Goal: Information Seeking & Learning: Learn about a topic

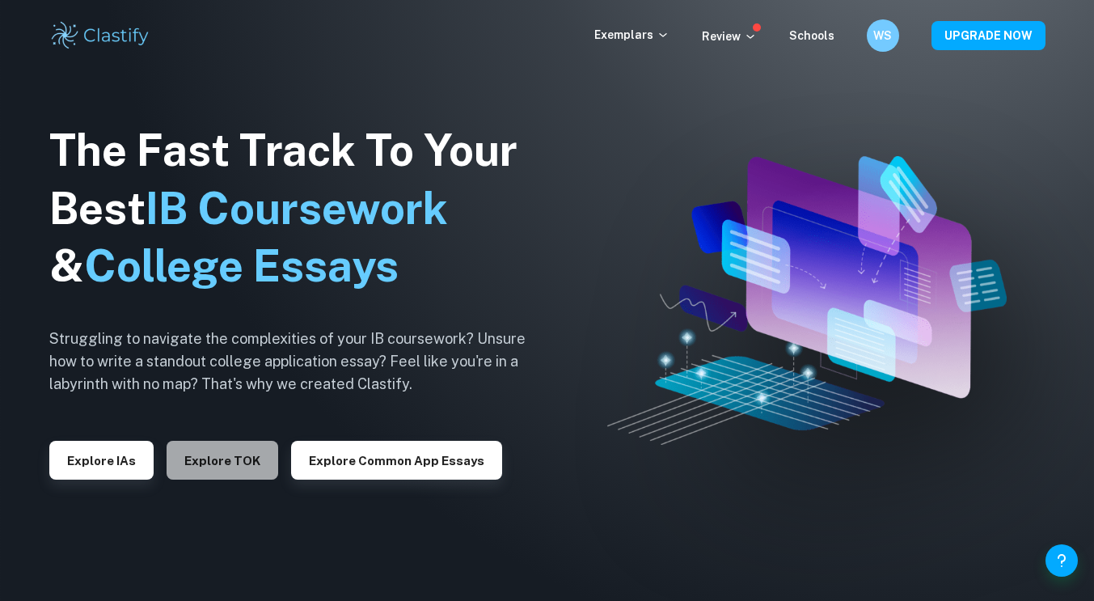
click at [232, 477] on button "Explore TOK" at bounding box center [222, 459] width 112 height 39
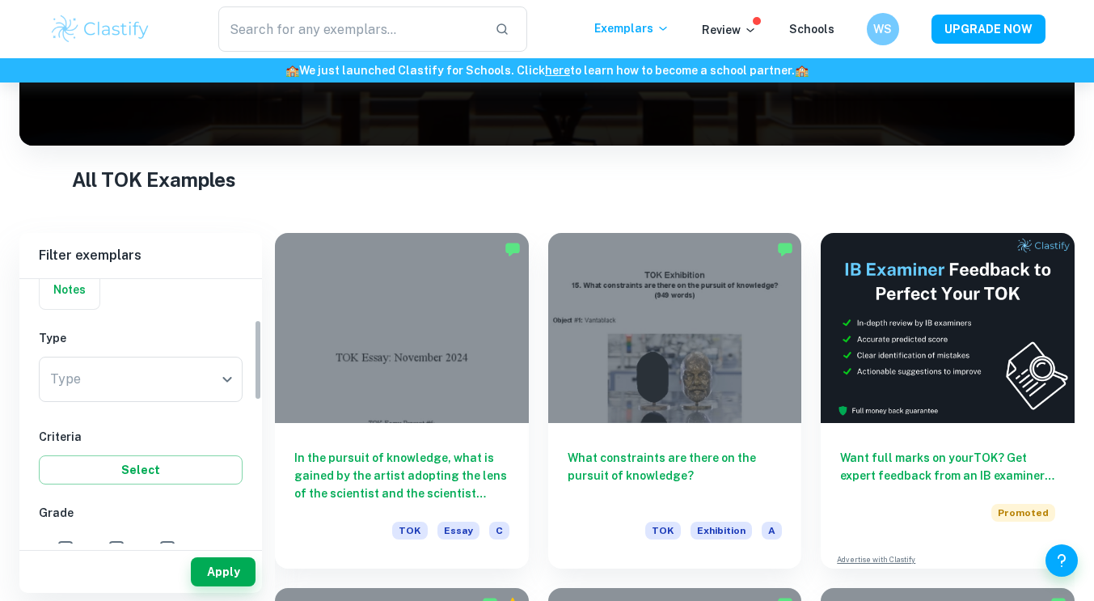
scroll to position [138, 0]
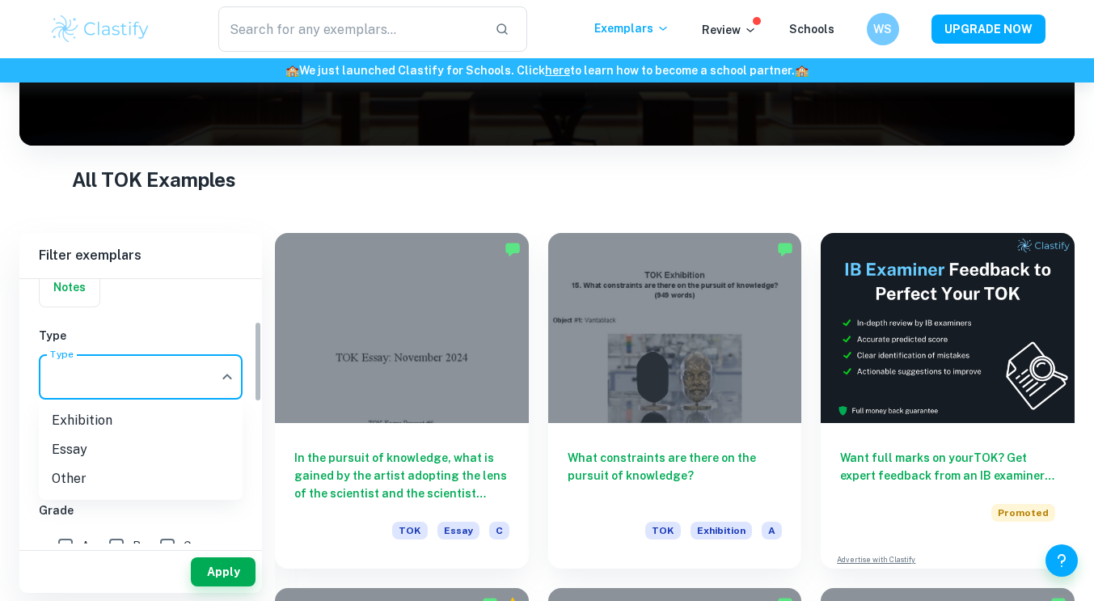
click at [175, 369] on body "We value your privacy We use cookies to enhance your browsing experience, serve…" at bounding box center [547, 150] width 1094 height 601
click at [183, 449] on li "Essay" at bounding box center [141, 449] width 204 height 29
click at [132, 383] on body "We value your privacy We use cookies to enhance your browsing experience, serve…" at bounding box center [547, 150] width 1094 height 601
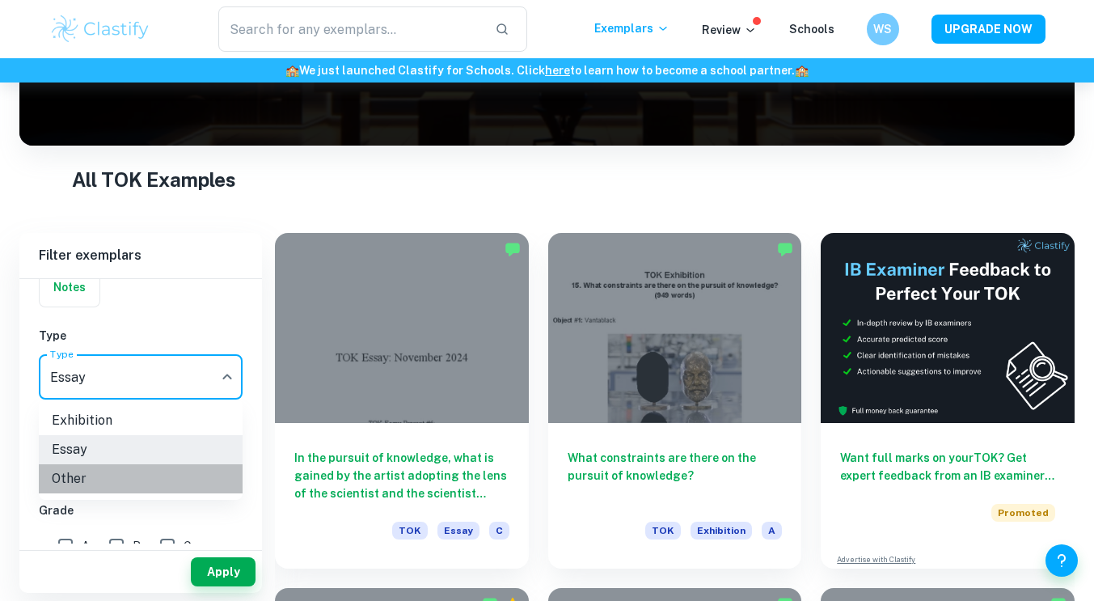
click at [112, 481] on li "Other" at bounding box center [141, 478] width 204 height 29
type input "Other"
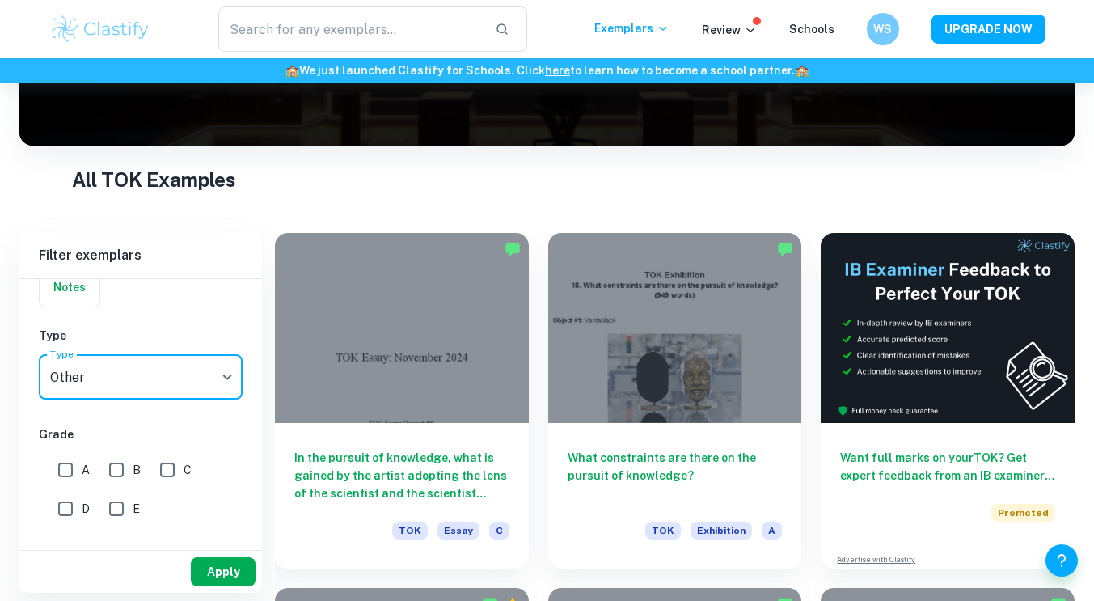
click at [198, 574] on button "Apply" at bounding box center [223, 571] width 65 height 29
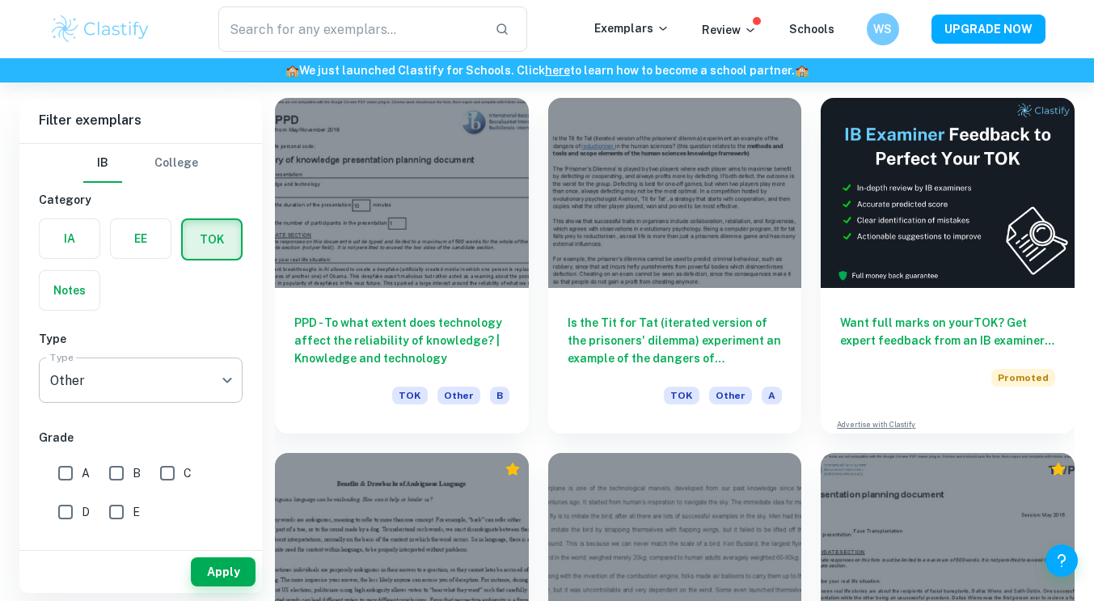
click at [65, 315] on body "We value your privacy We use cookies to enhance your browsing experience, serve…" at bounding box center [547, 15] width 1094 height 601
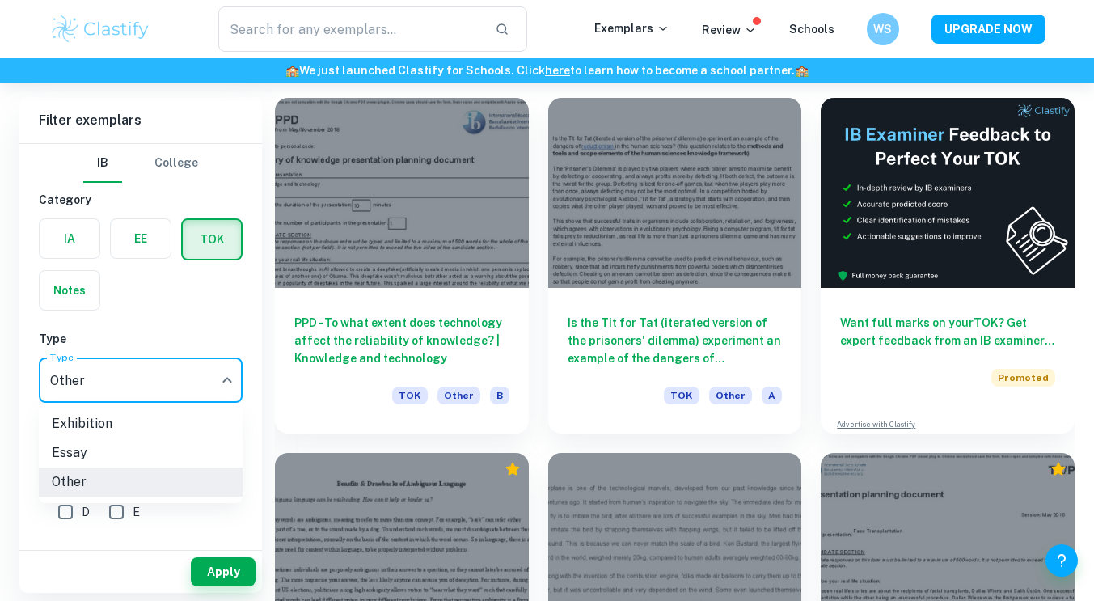
click at [93, 453] on li "Essay" at bounding box center [141, 452] width 204 height 29
type input "Essay"
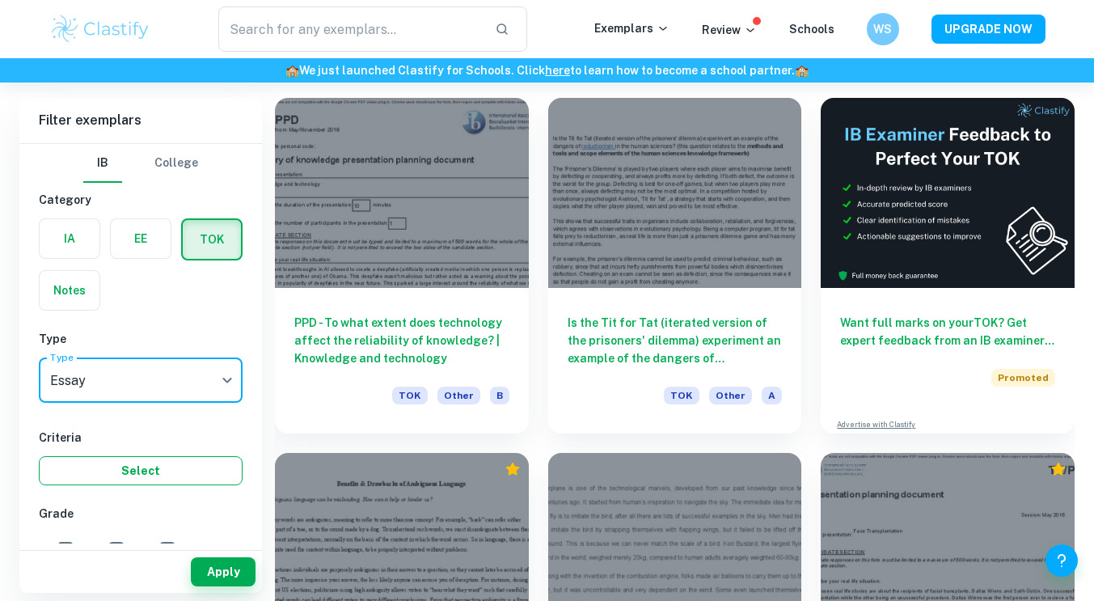
click at [190, 470] on button "Select" at bounding box center [141, 470] width 204 height 29
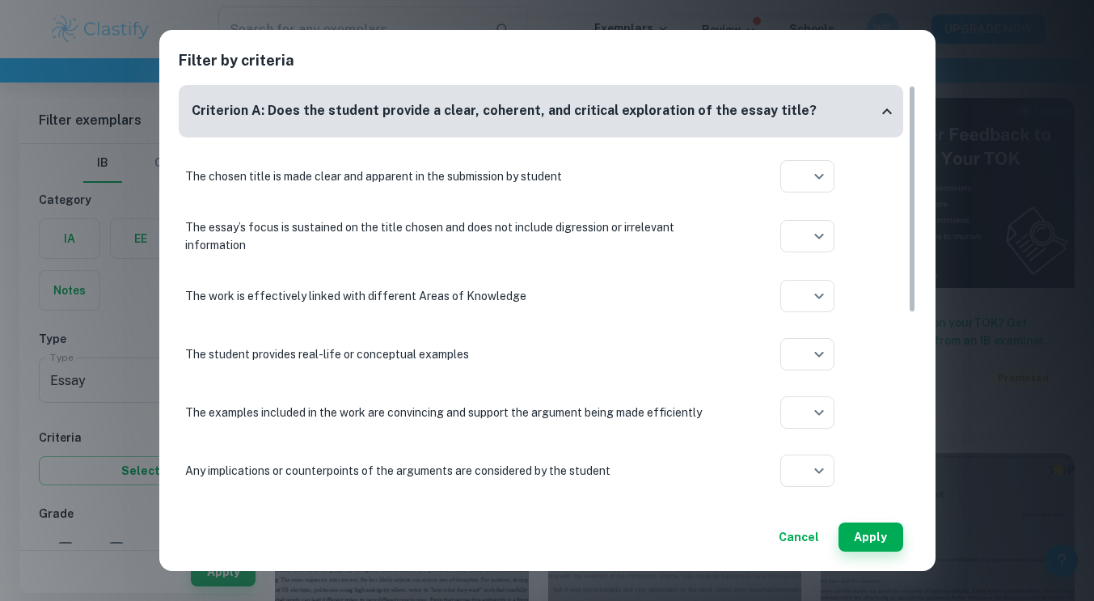
click at [804, 542] on button "Cancel" at bounding box center [798, 536] width 53 height 29
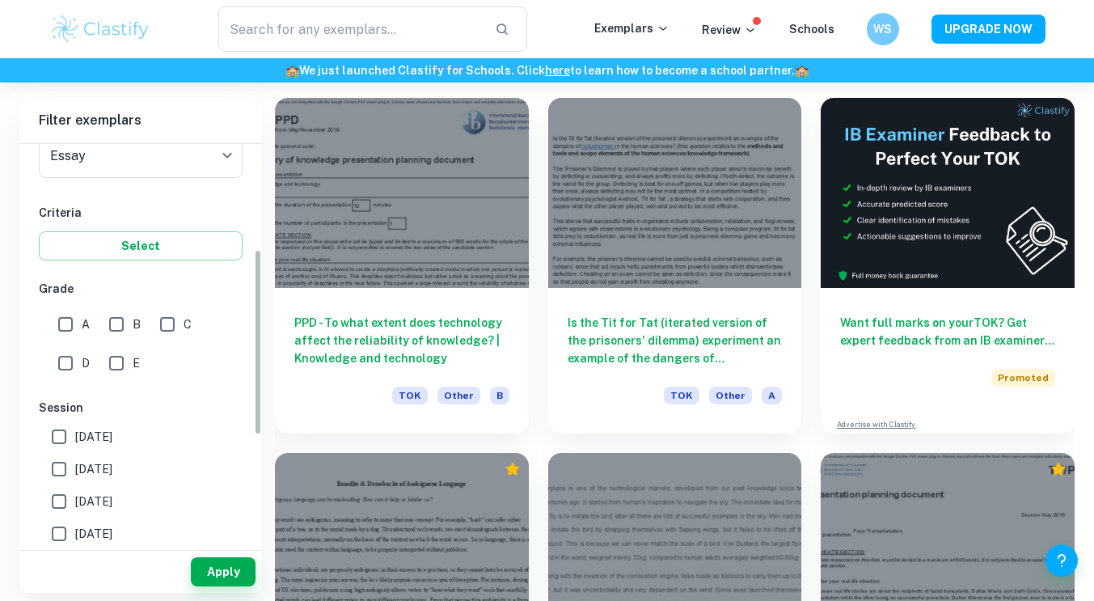
scroll to position [225, 0]
click at [71, 314] on input "A" at bounding box center [65, 323] width 32 height 32
checkbox input "true"
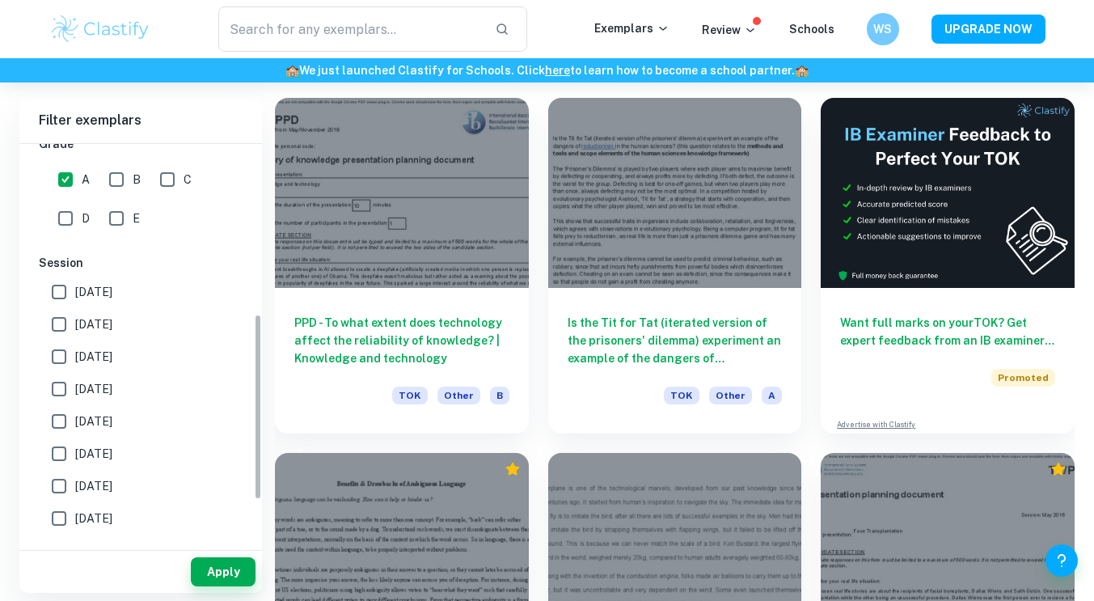
scroll to position [371, 0]
click at [62, 384] on input "[DATE]" at bounding box center [59, 387] width 32 height 32
checkbox input "true"
click at [62, 358] on input "[DATE]" at bounding box center [59, 355] width 32 height 32
checkbox input "true"
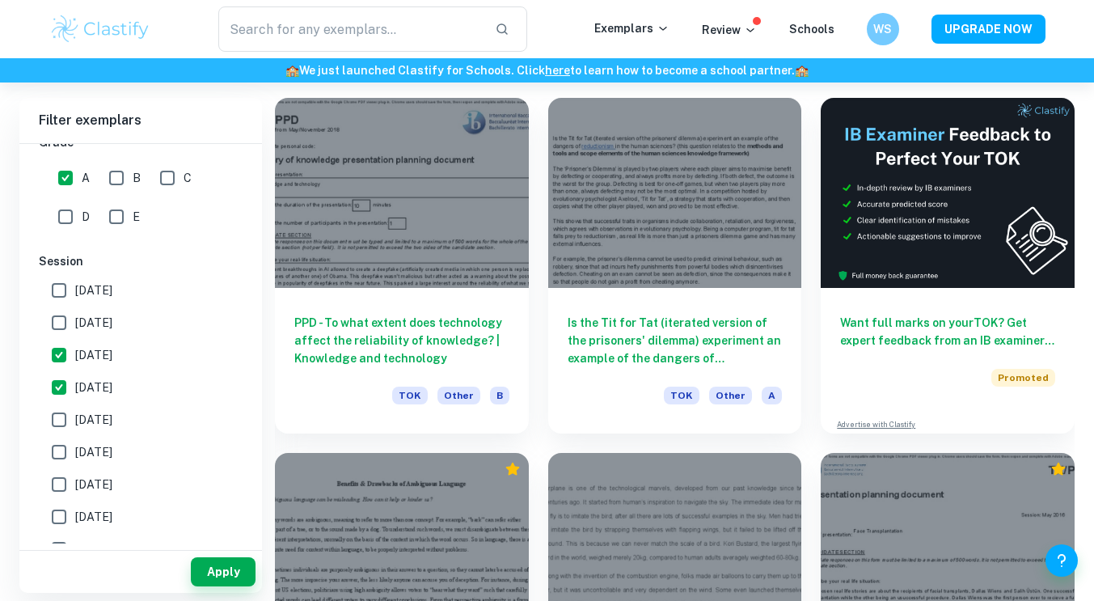
click at [53, 321] on input "[DATE]" at bounding box center [59, 322] width 32 height 32
checkbox input "true"
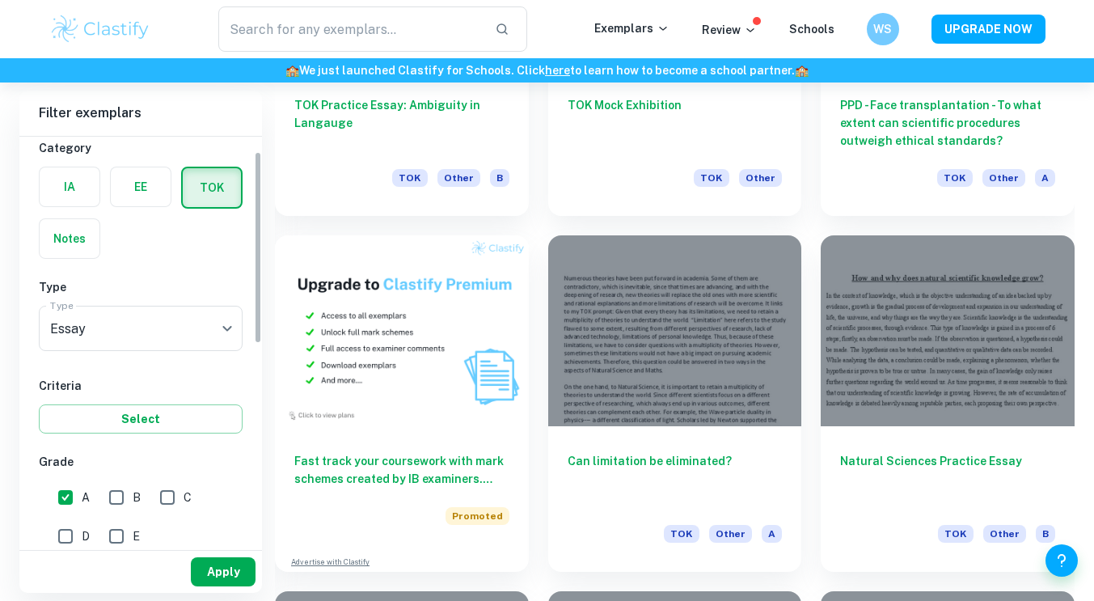
scroll to position [31, 0]
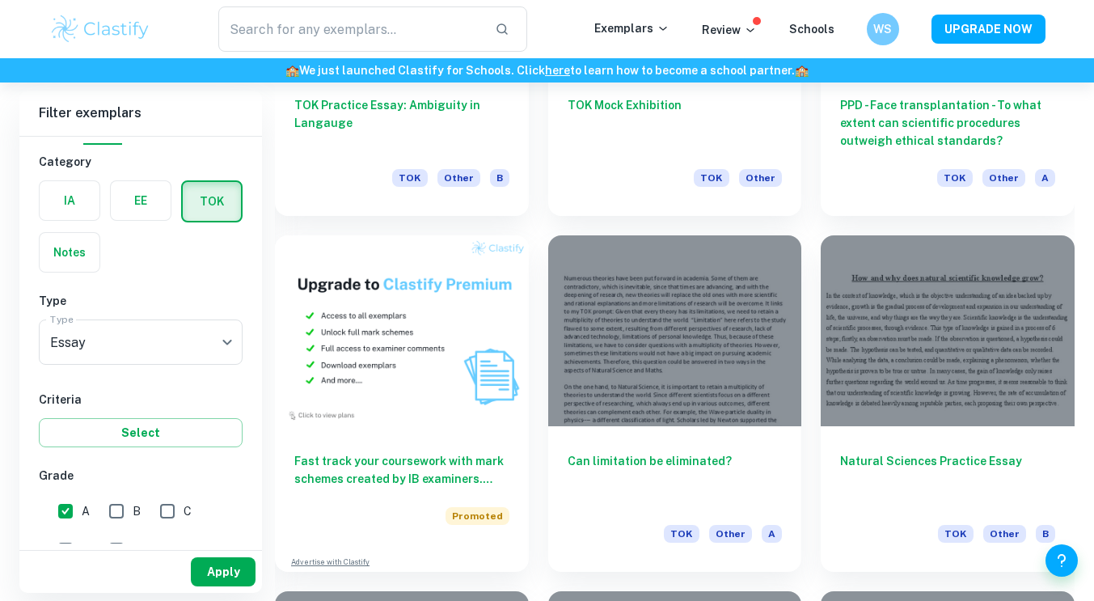
click at [223, 566] on button "Apply" at bounding box center [223, 571] width 65 height 29
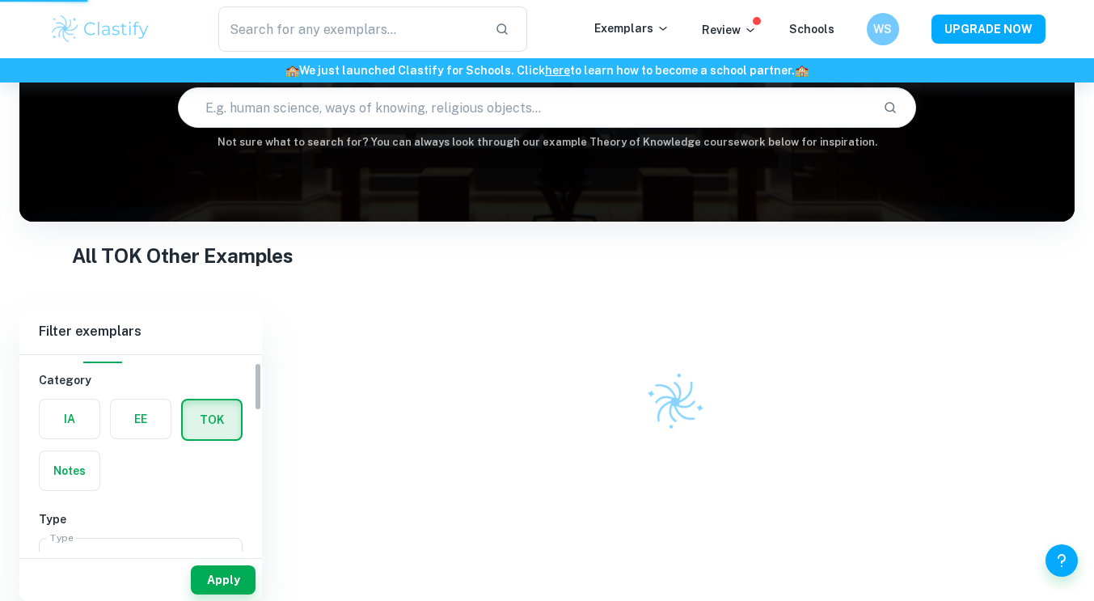
scroll to position [107, 0]
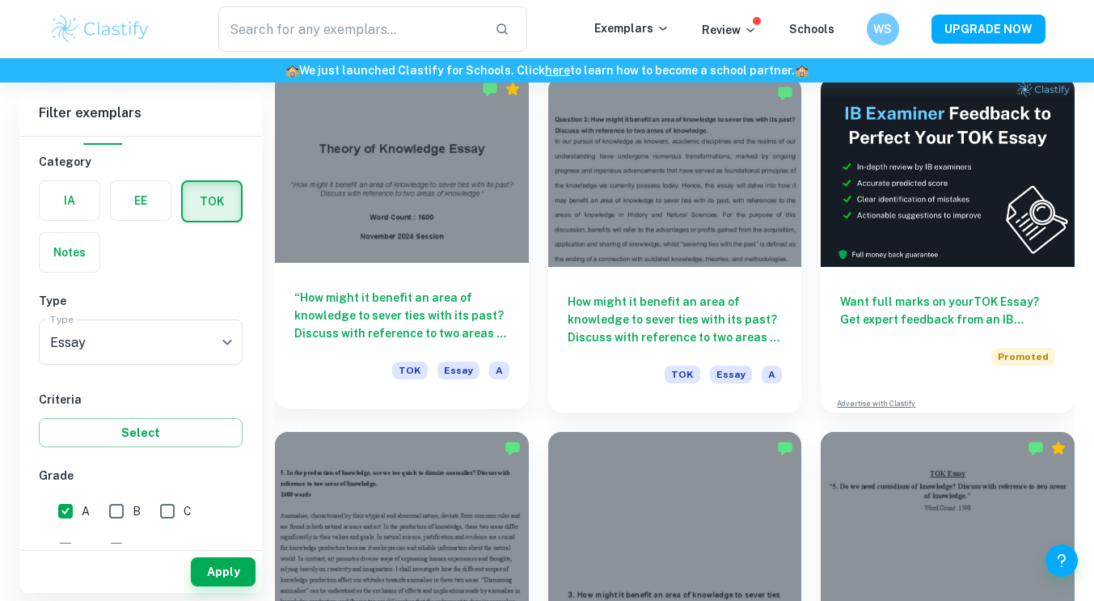
scroll to position [469, 0]
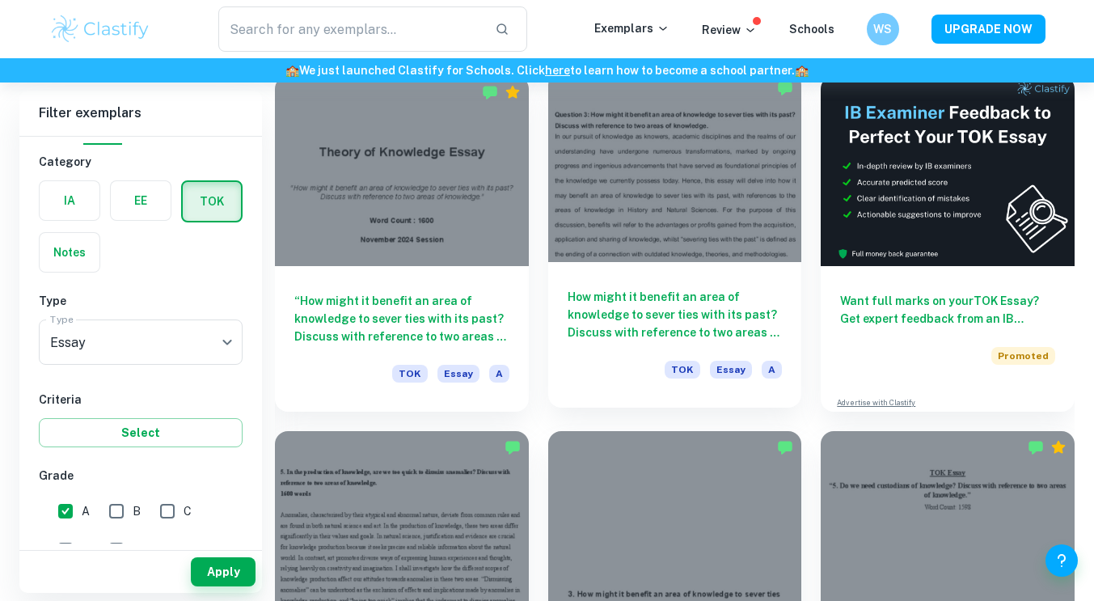
click at [603, 259] on div at bounding box center [675, 167] width 254 height 190
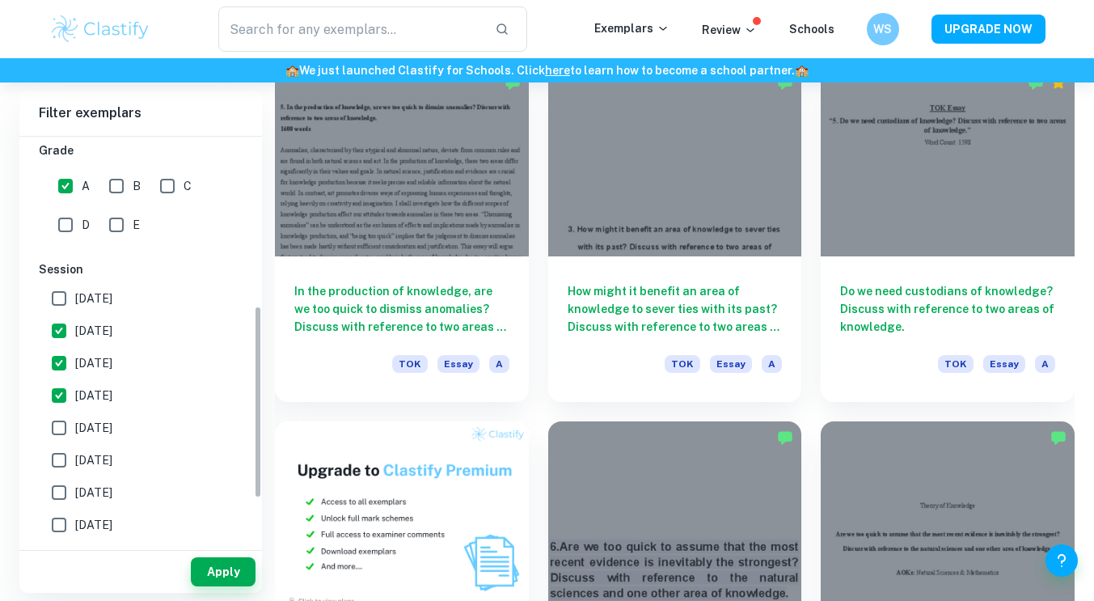
scroll to position [356, 0]
click at [57, 401] on input "[DATE]" at bounding box center [59, 394] width 32 height 32
checkbox input "false"
click at [228, 575] on button "Apply" at bounding box center [223, 571] width 65 height 29
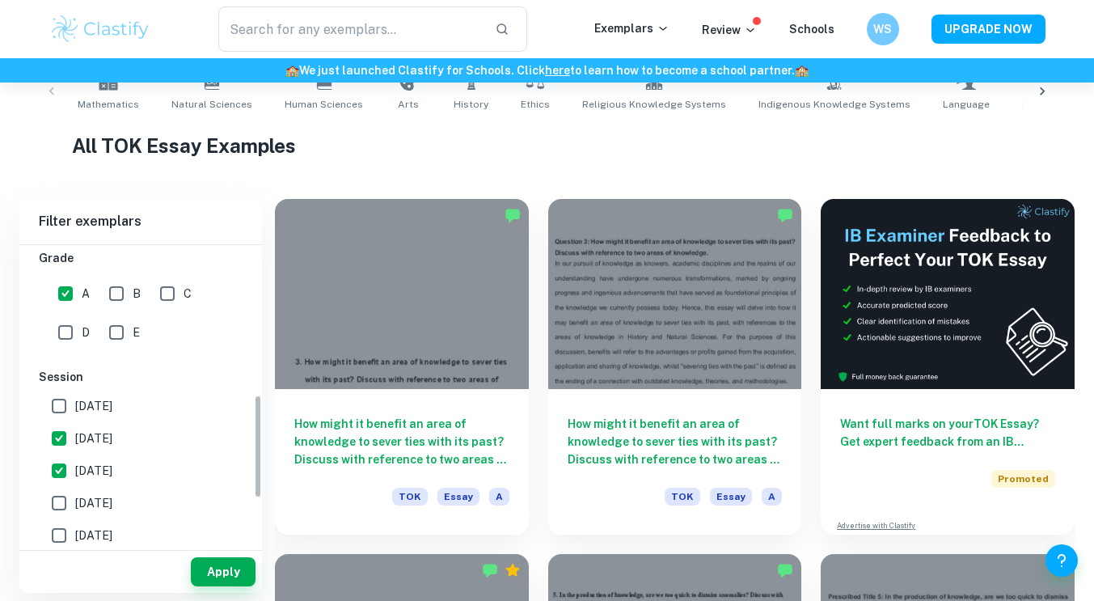
scroll to position [470, 0]
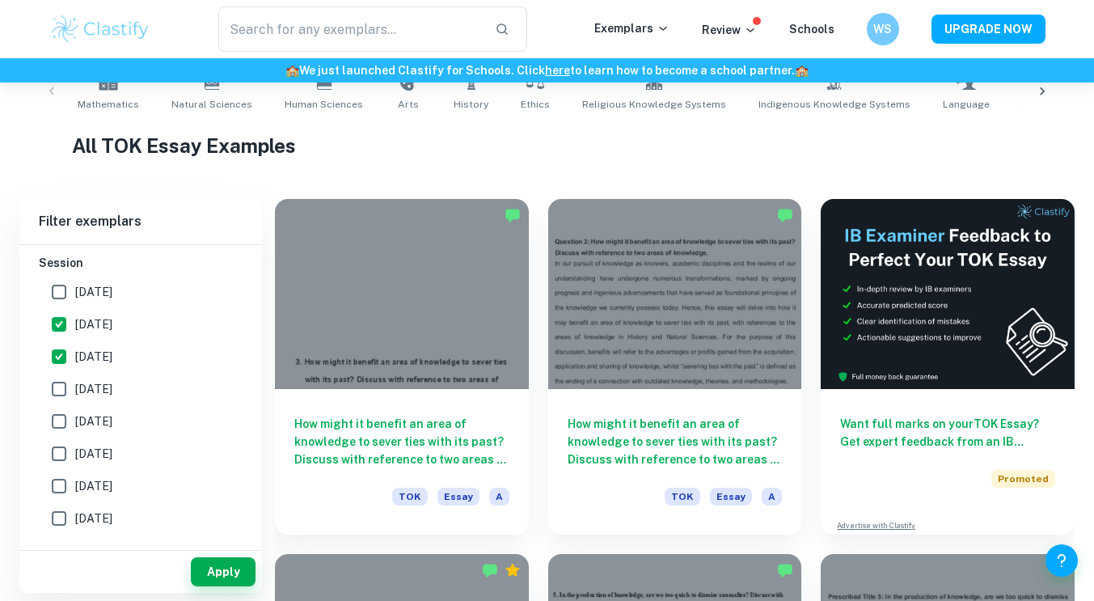
click at [59, 328] on input "[DATE]" at bounding box center [59, 324] width 32 height 32
click at [224, 567] on button "Apply" at bounding box center [223, 571] width 65 height 29
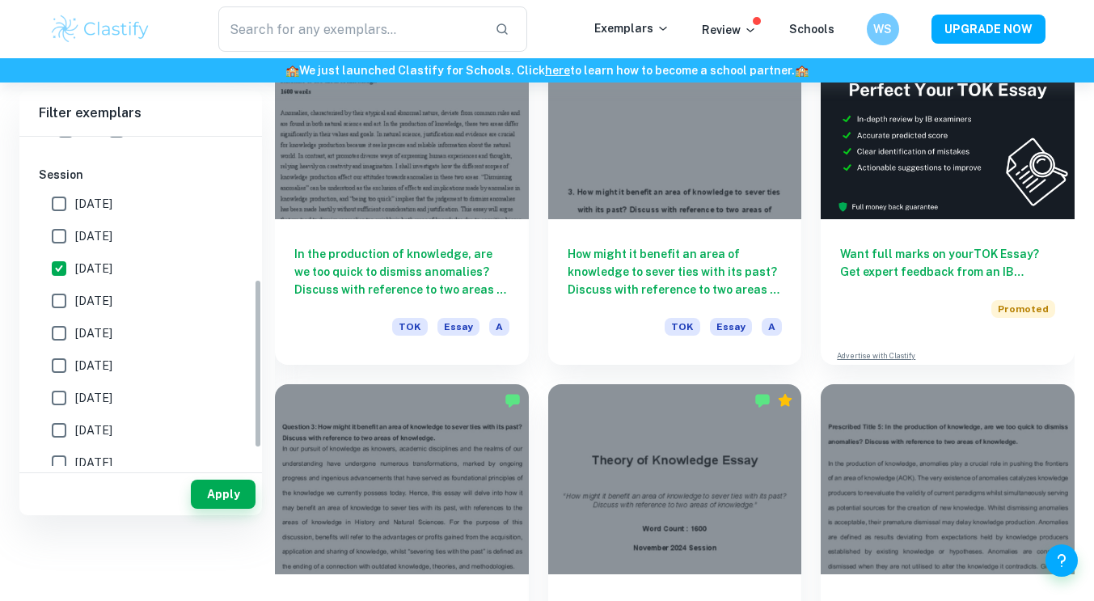
scroll to position [0, 0]
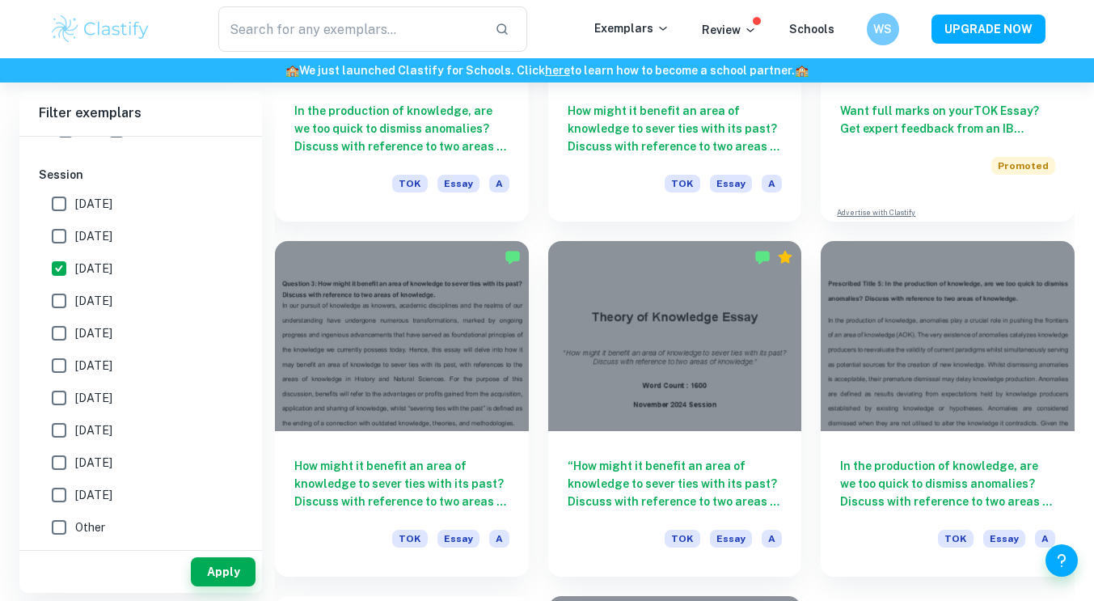
click at [68, 244] on input "[DATE]" at bounding box center [59, 236] width 32 height 32
checkbox input "true"
click at [70, 278] on input "[DATE]" at bounding box center [59, 268] width 32 height 32
checkbox input "false"
click at [233, 572] on button "Apply" at bounding box center [223, 571] width 65 height 29
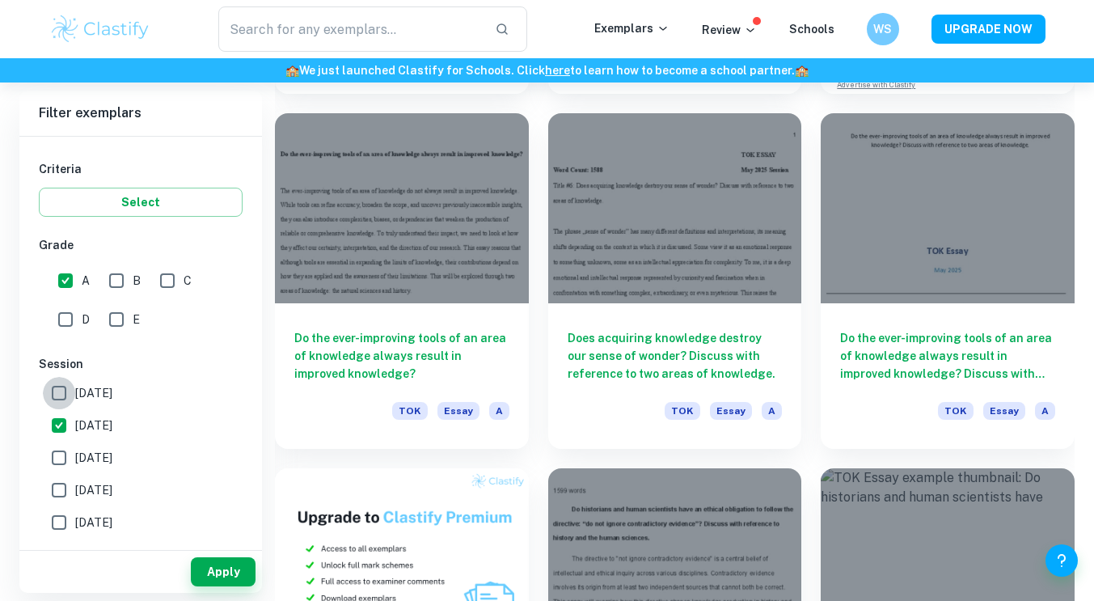
click at [58, 389] on input "[DATE]" at bounding box center [59, 393] width 32 height 32
checkbox input "true"
click at [241, 565] on button "Apply" at bounding box center [223, 571] width 65 height 29
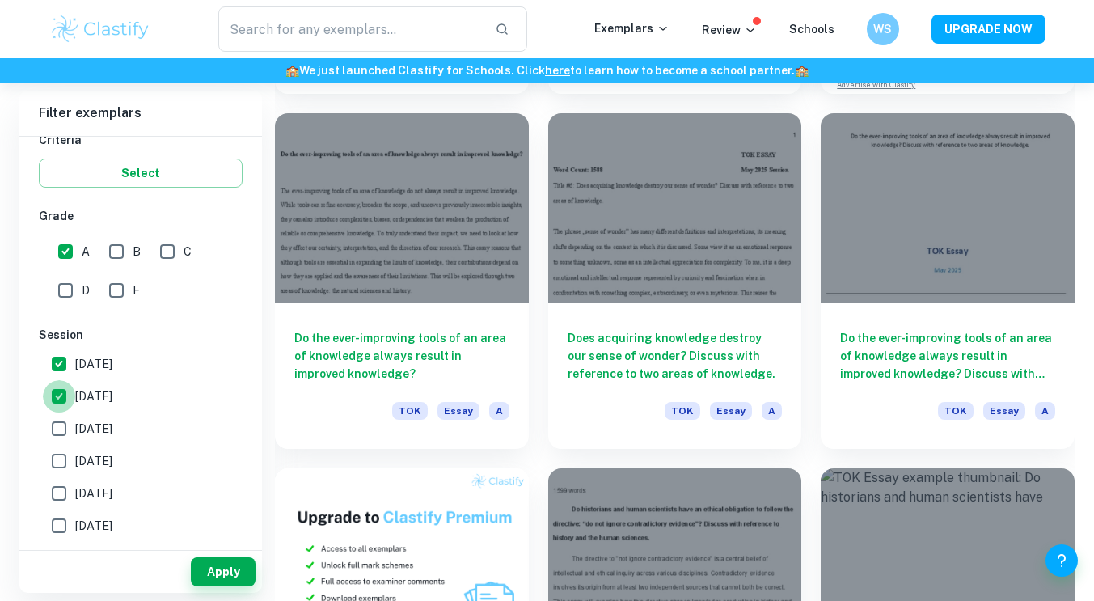
click at [64, 399] on input "[DATE]" at bounding box center [59, 396] width 32 height 32
click at [218, 573] on button "Apply" at bounding box center [223, 571] width 65 height 29
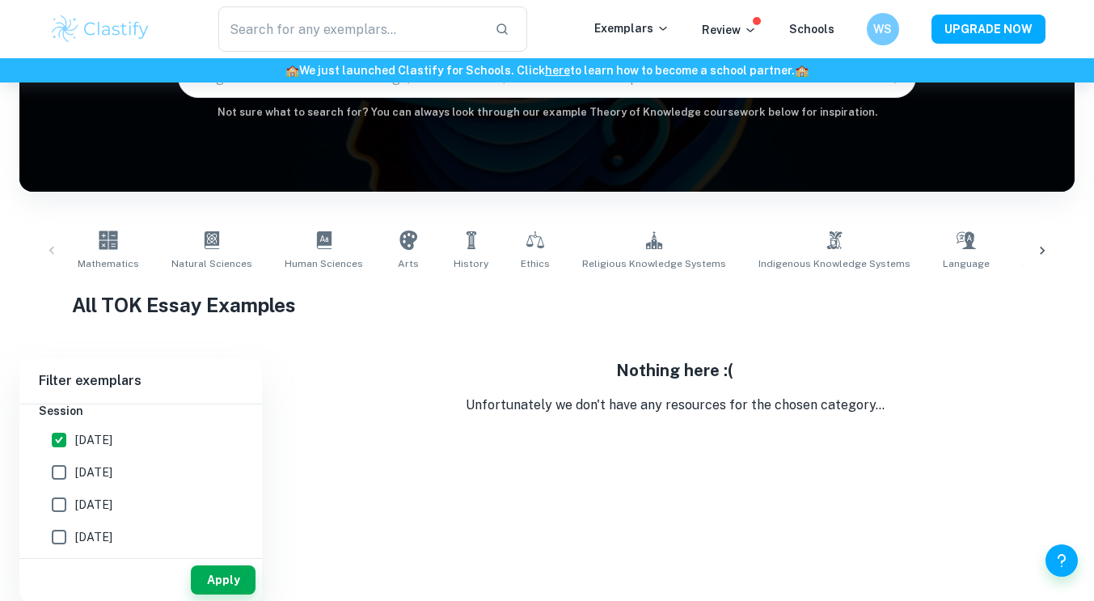
click at [61, 470] on input "[DATE]" at bounding box center [59, 472] width 32 height 32
checkbox input "true"
click at [57, 439] on input "[DATE]" at bounding box center [59, 440] width 32 height 32
checkbox input "false"
click at [66, 513] on input "[DATE]" at bounding box center [59, 504] width 32 height 32
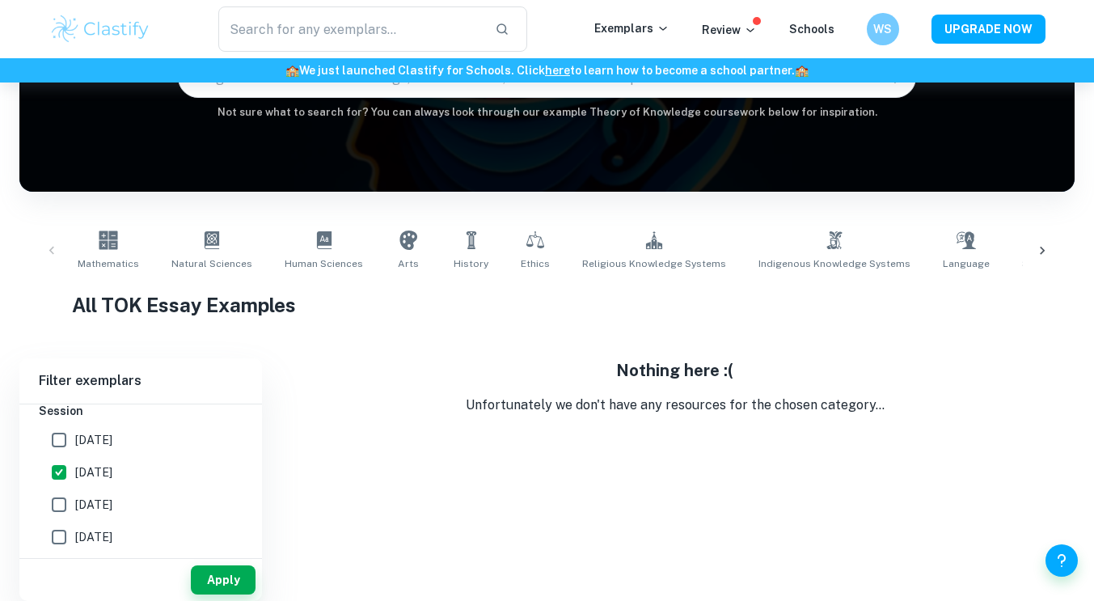
checkbox input "true"
click at [229, 569] on button "Apply" at bounding box center [223, 579] width 65 height 29
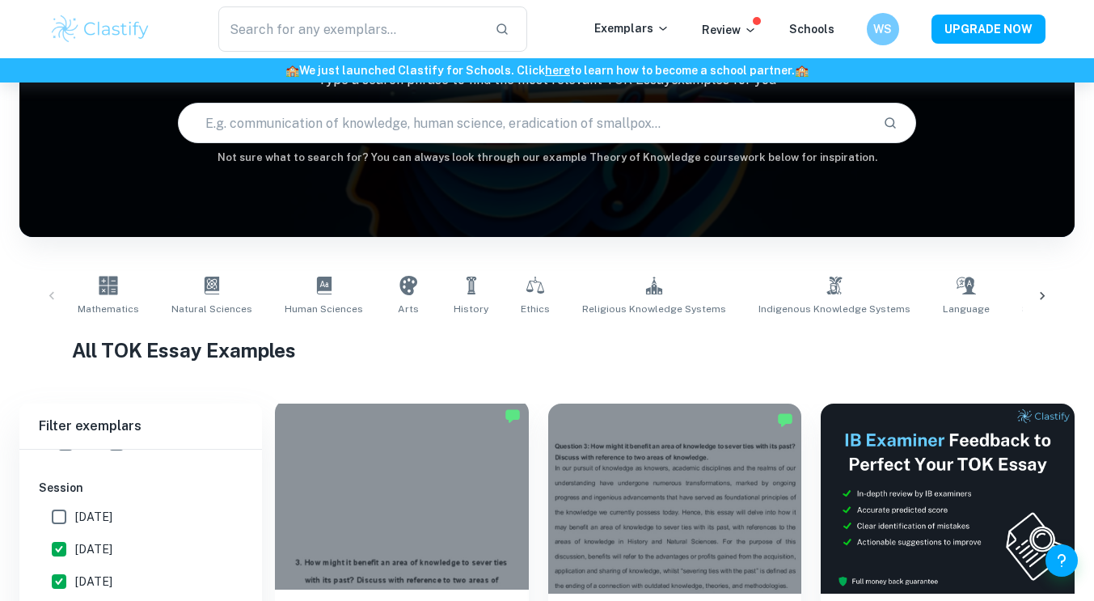
scroll to position [482, 0]
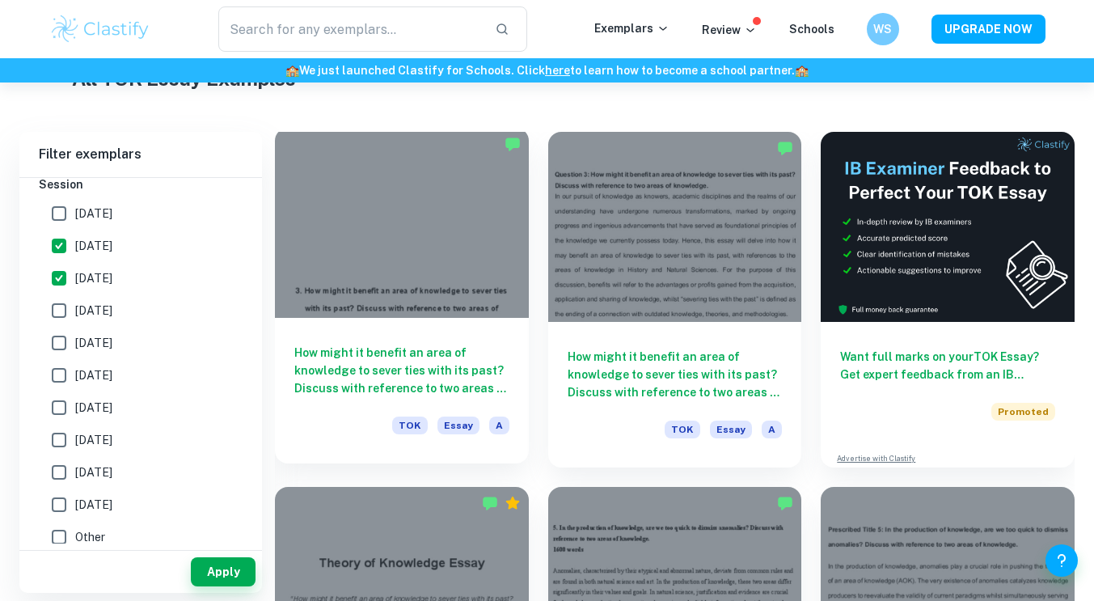
click at [491, 335] on div "How might it benefit an area of knowledge to sever ties with its past? Discuss …" at bounding box center [402, 390] width 254 height 145
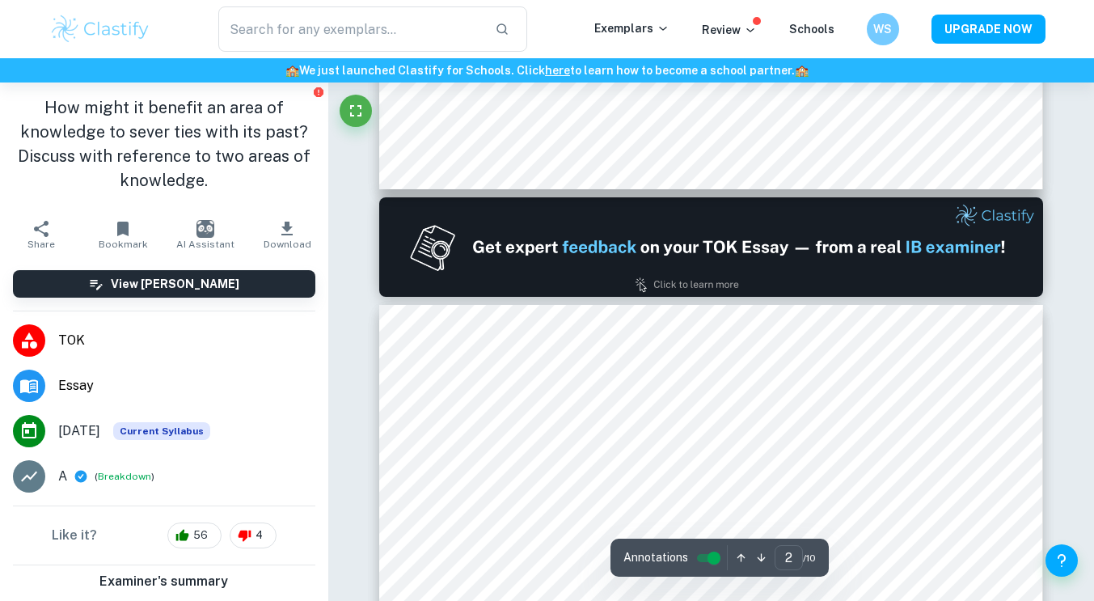
type input "1"
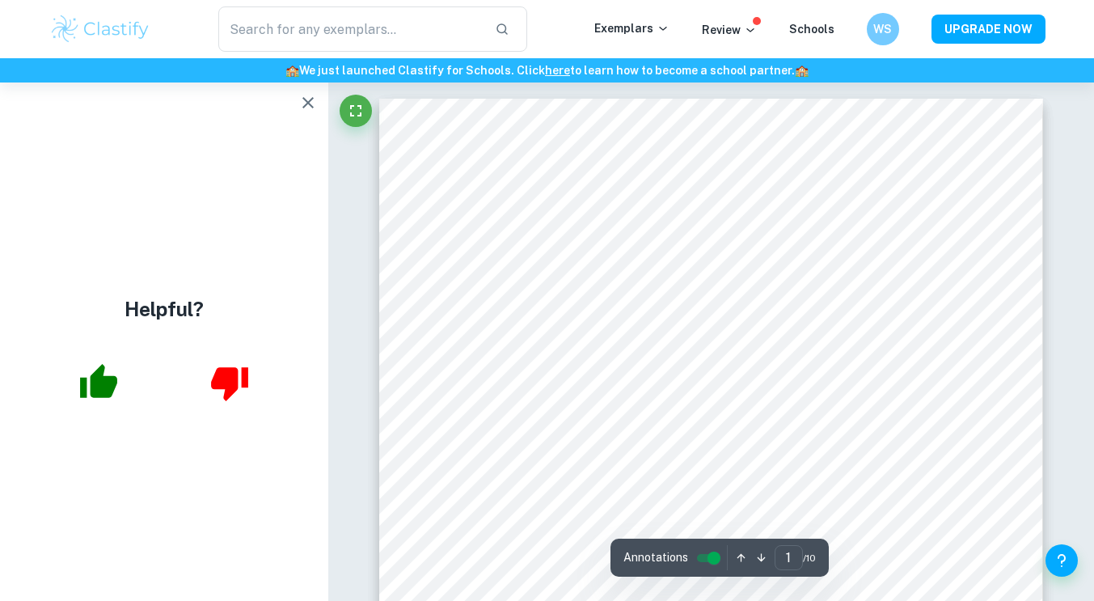
click at [310, 100] on icon "button" at bounding box center [307, 102] width 11 height 11
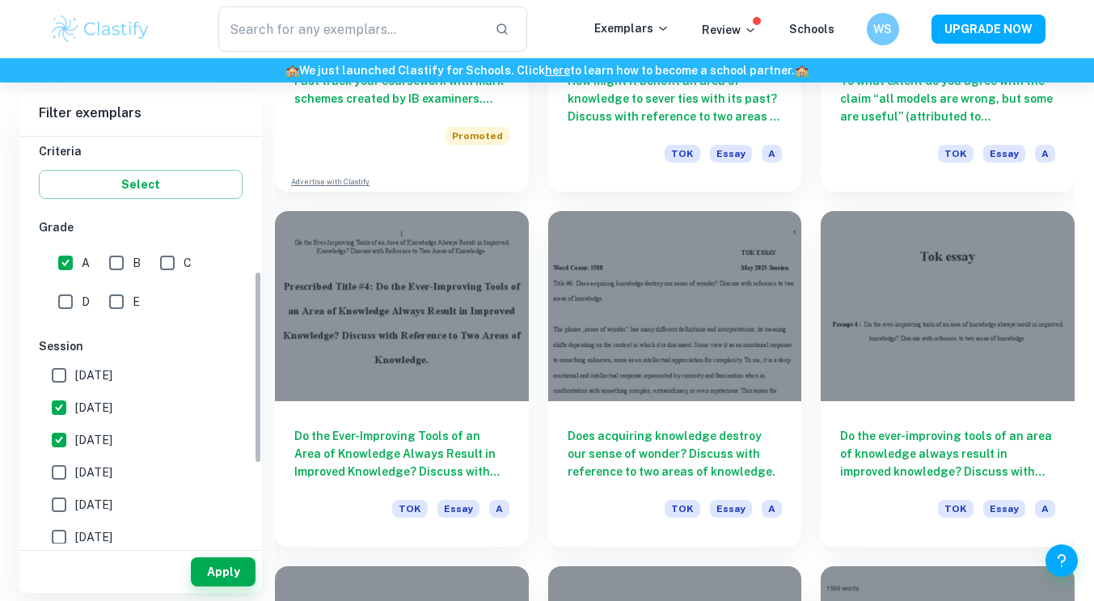
scroll to position [283, 0]
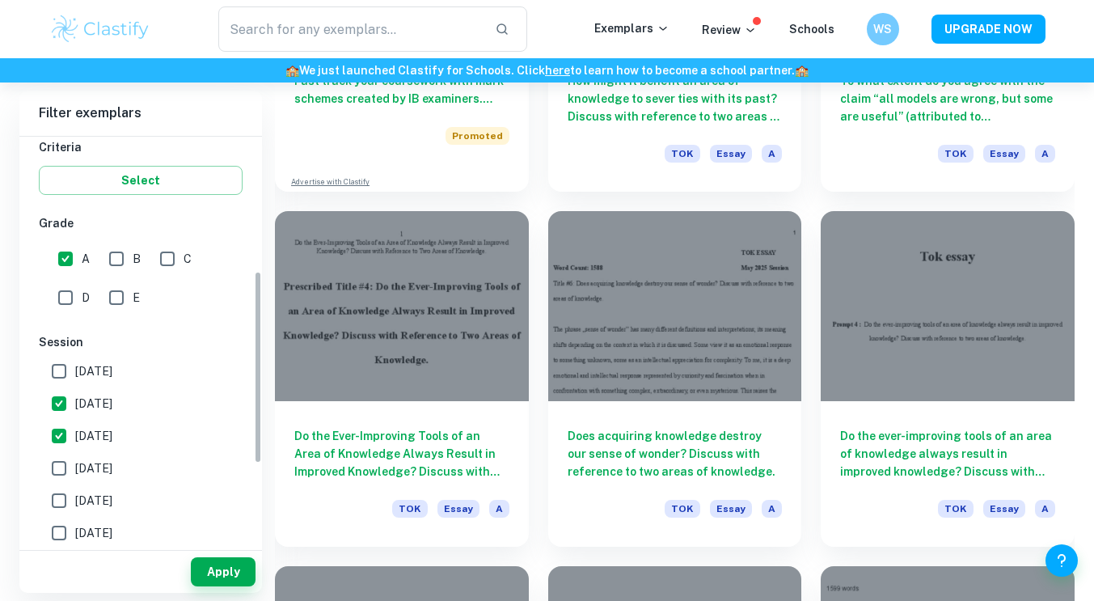
click at [52, 424] on input "[DATE]" at bounding box center [59, 435] width 32 height 32
checkbox input "false"
click at [229, 581] on button "Apply" at bounding box center [223, 571] width 65 height 29
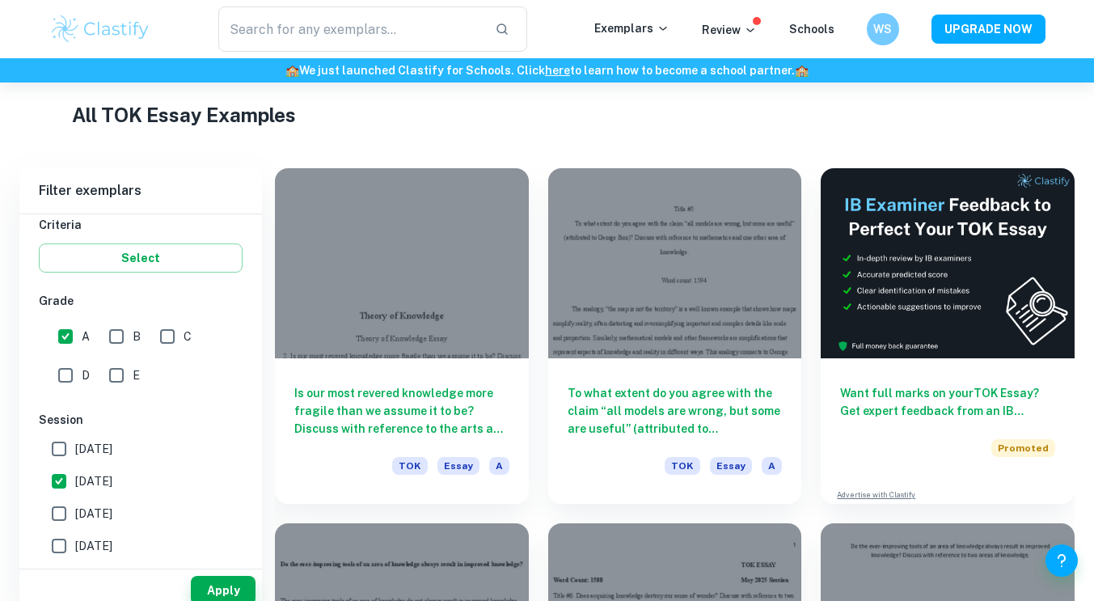
scroll to position [396, 0]
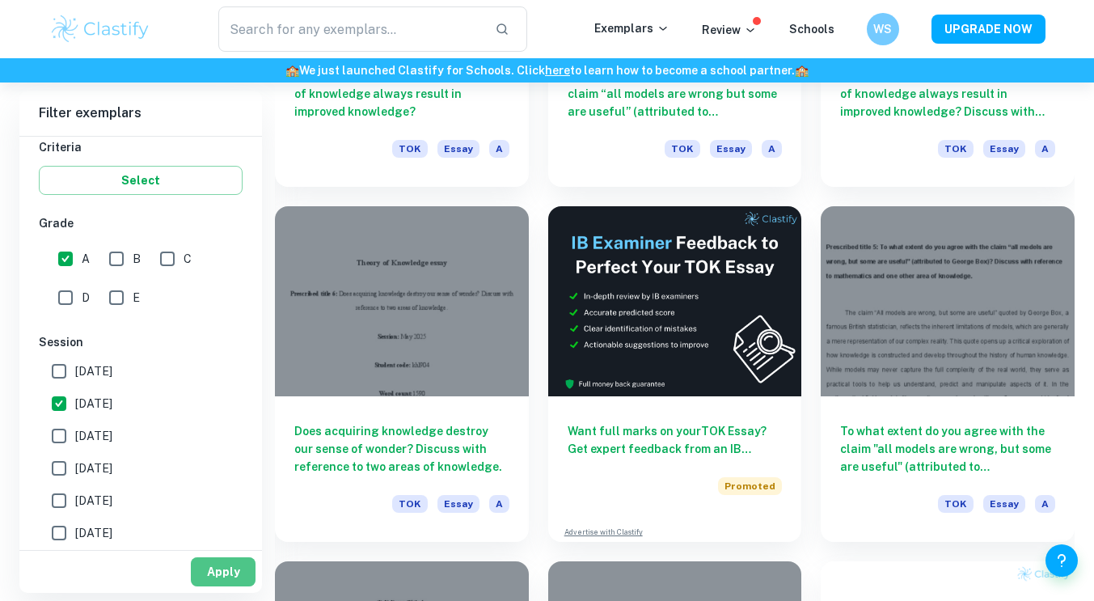
click at [246, 567] on button "Apply" at bounding box center [223, 571] width 65 height 29
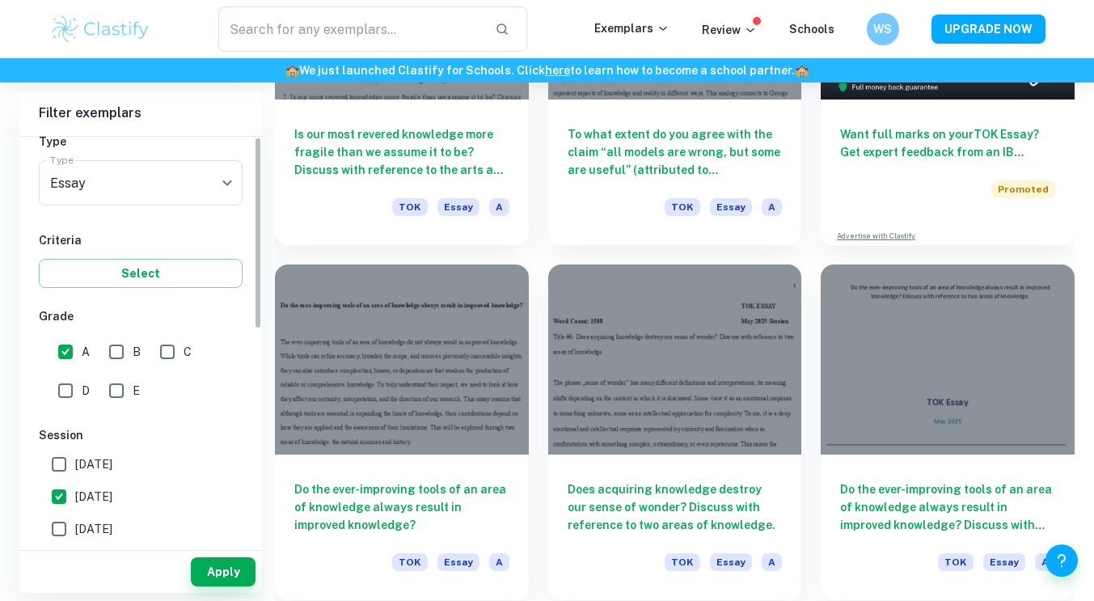
scroll to position [0, 0]
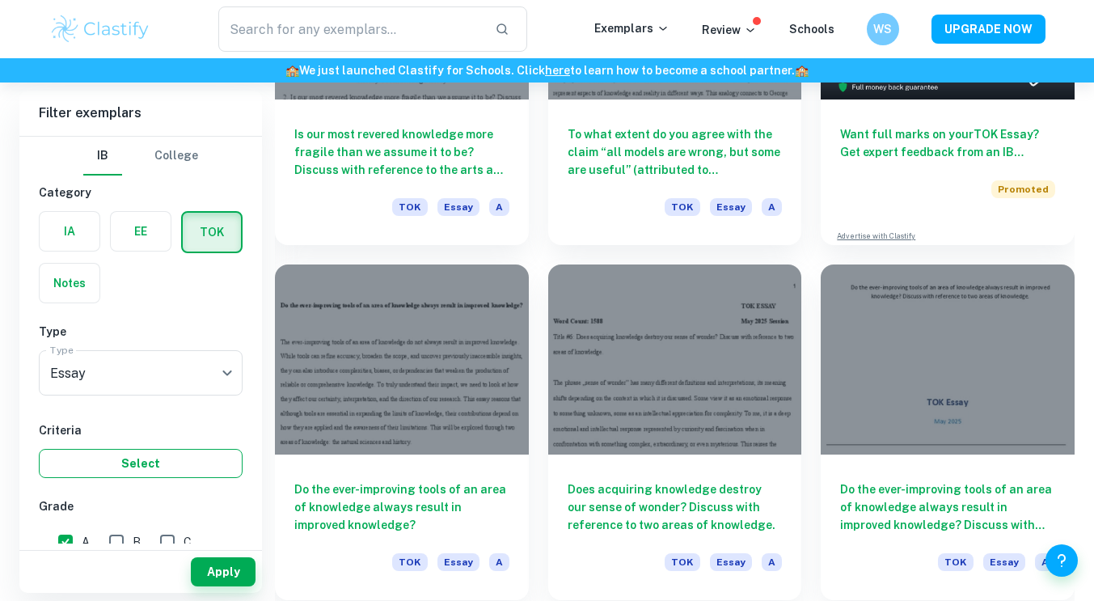
click at [171, 456] on button "Select" at bounding box center [141, 463] width 204 height 29
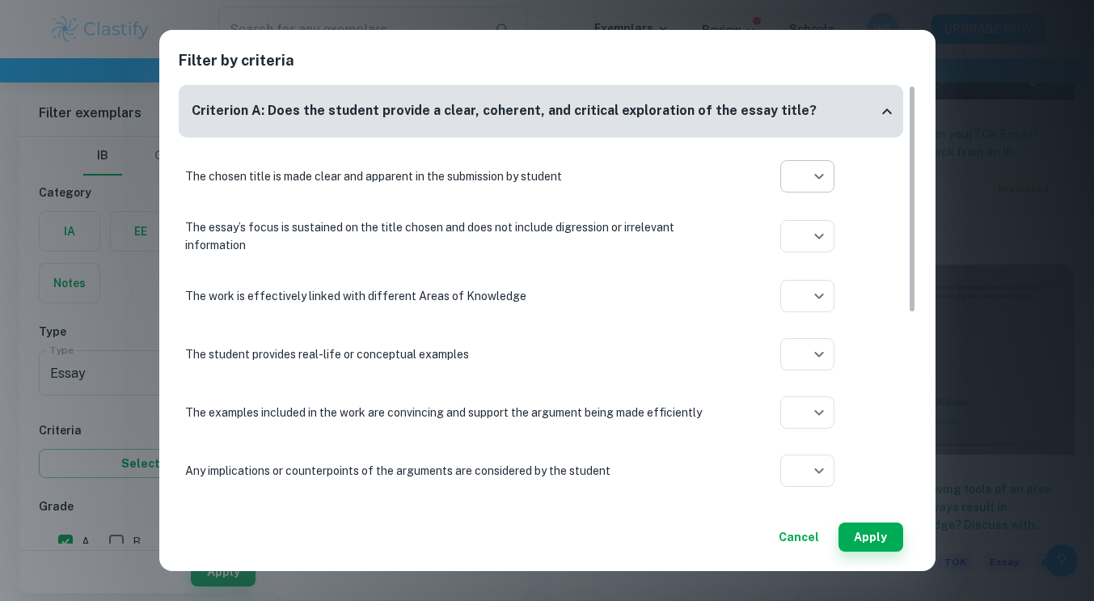
click at [809, 239] on icon at bounding box center [807, 238] width 16 height 16
type input "yes"
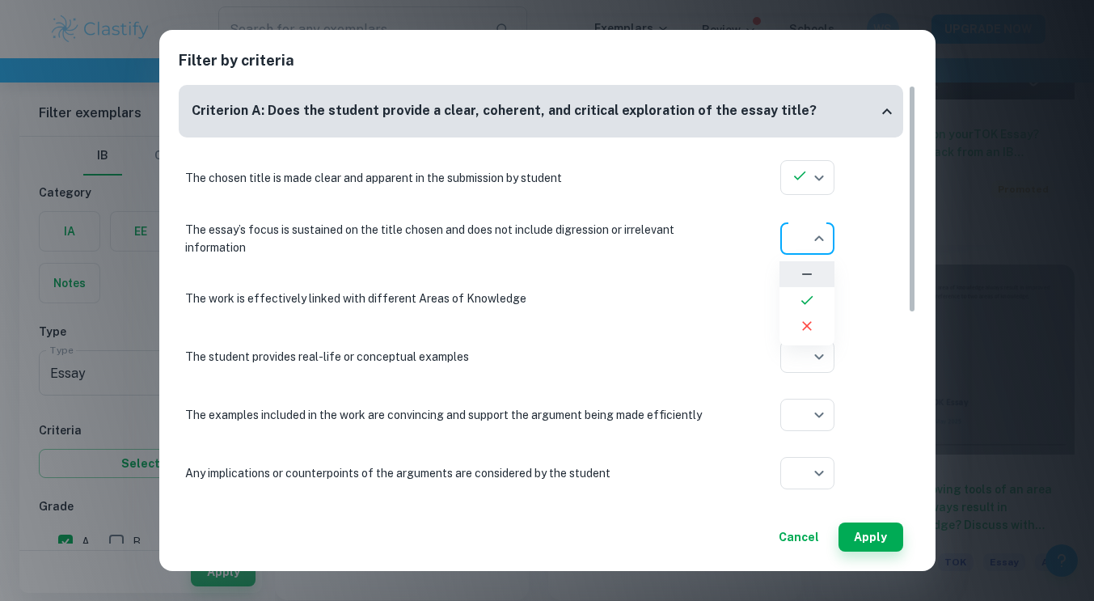
click at [803, 289] on li at bounding box center [806, 300] width 55 height 26
type input "yes"
click at [810, 320] on div "The work is effectively linked with different Areas of Knowledge ​ Aplication y…" at bounding box center [541, 298] width 724 height 45
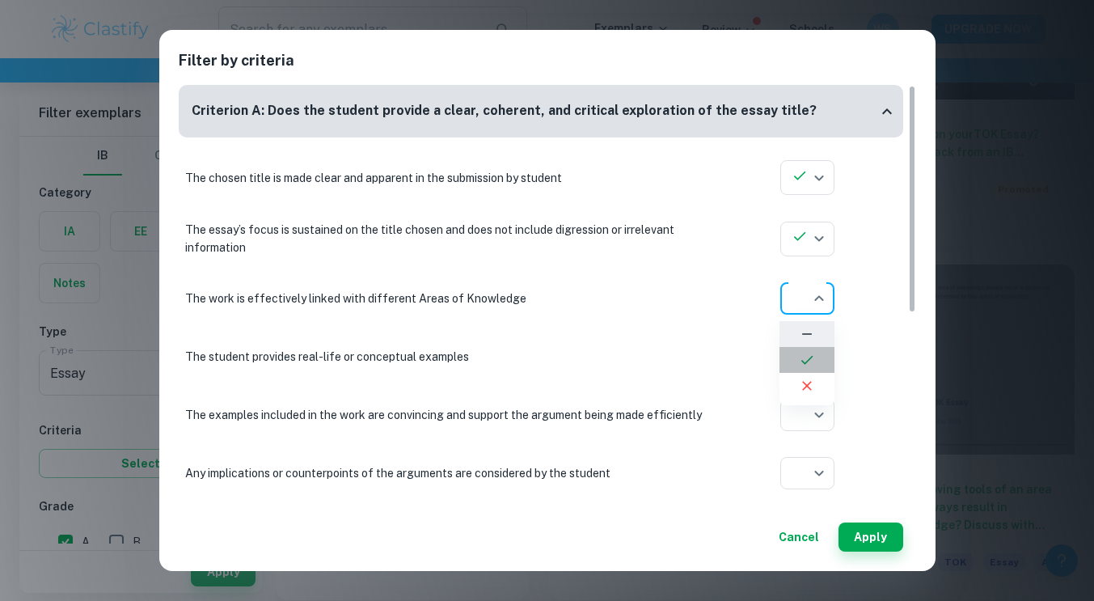
click at [794, 372] on li at bounding box center [806, 360] width 55 height 26
type input "yes"
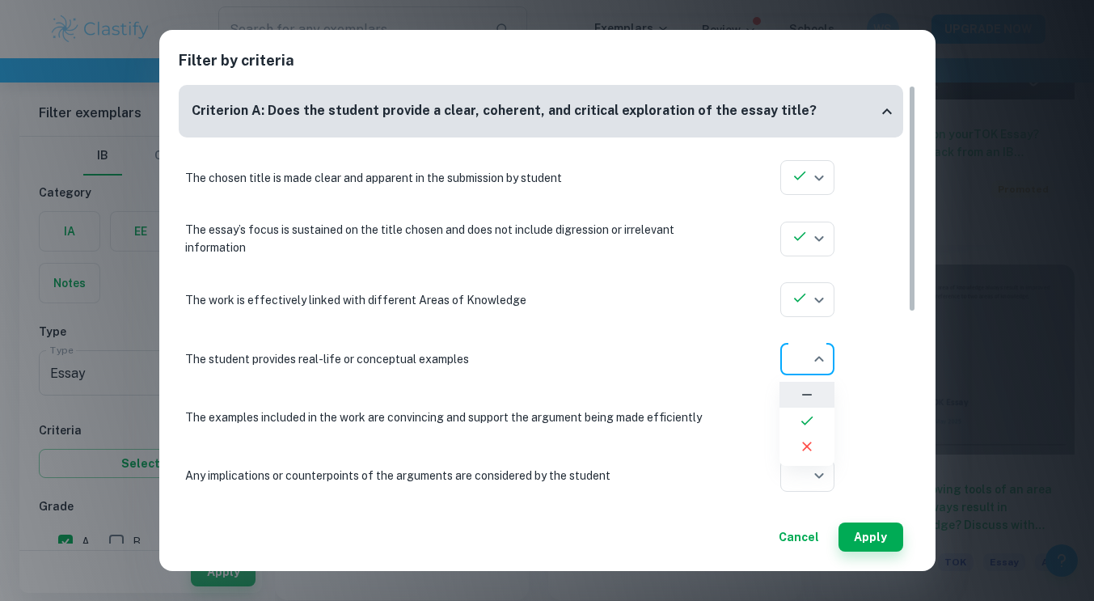
click at [798, 421] on li at bounding box center [806, 420] width 55 height 26
type input "yes"
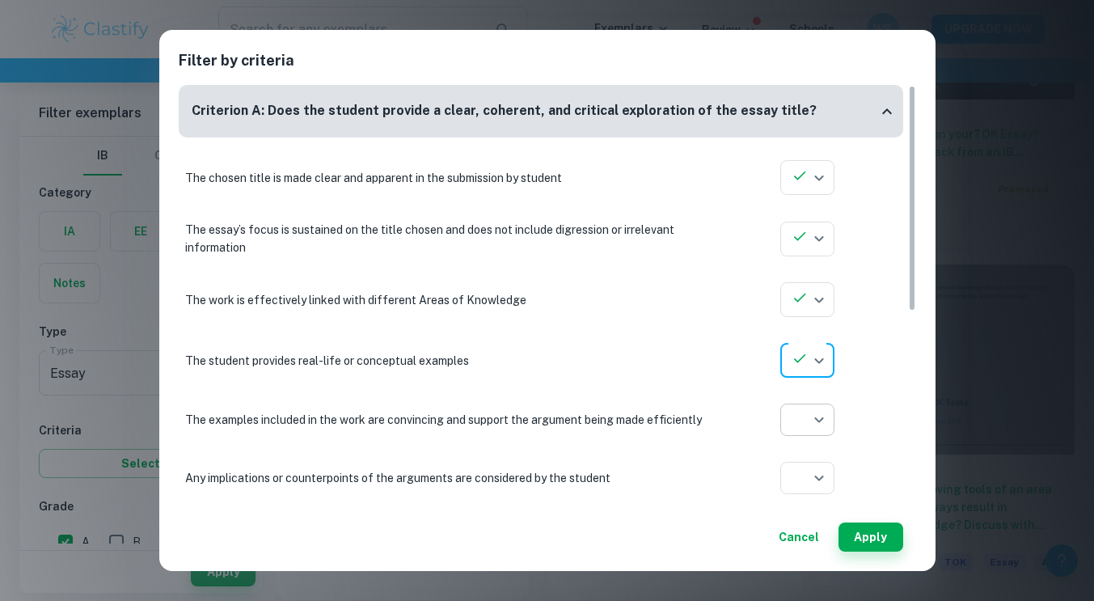
click at [799, 483] on icon at bounding box center [807, 481] width 16 height 16
type input "yes"
click at [807, 509] on div "Cancel Apply" at bounding box center [547, 530] width 737 height 42
click at [816, 498] on div "Any implications or counterpoints of the arguments are considered by the studen…" at bounding box center [541, 479] width 724 height 45
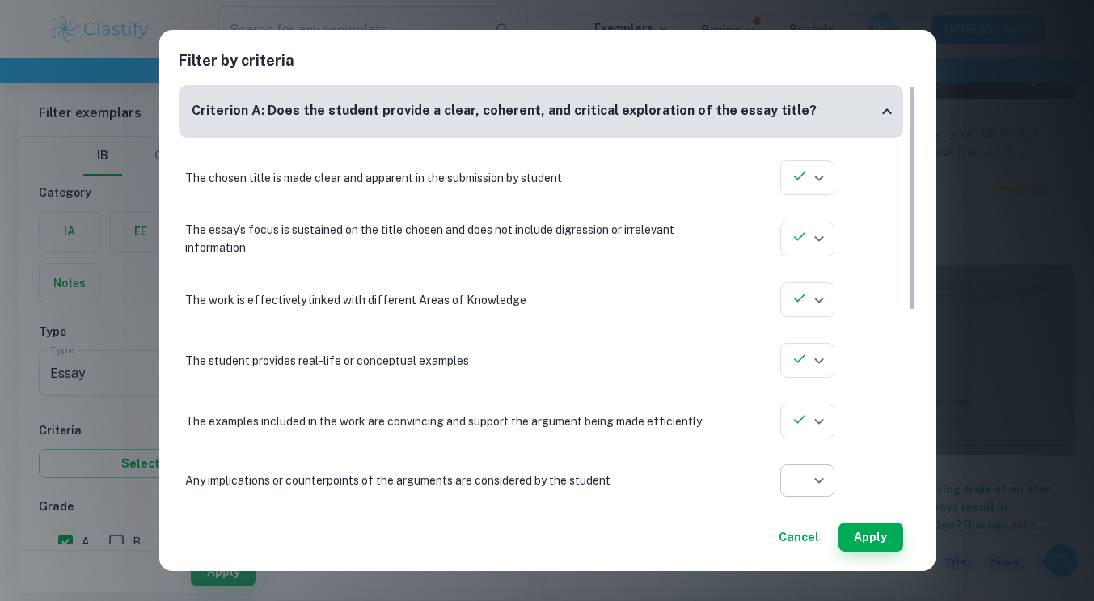
click at [801, 537] on icon at bounding box center [807, 541] width 16 height 16
type input "yes"
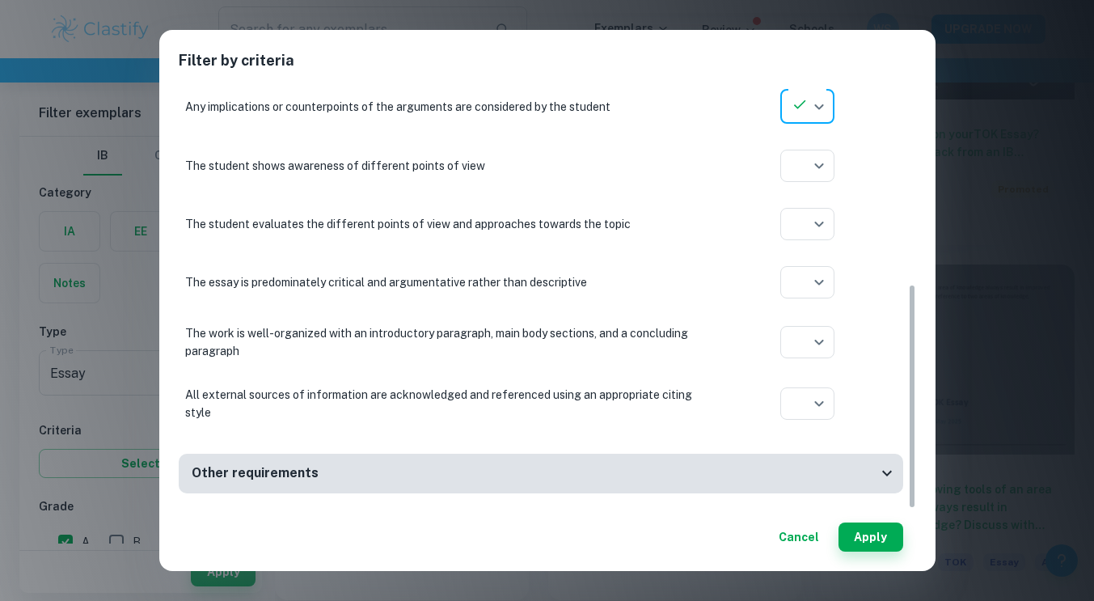
scroll to position [668, 0]
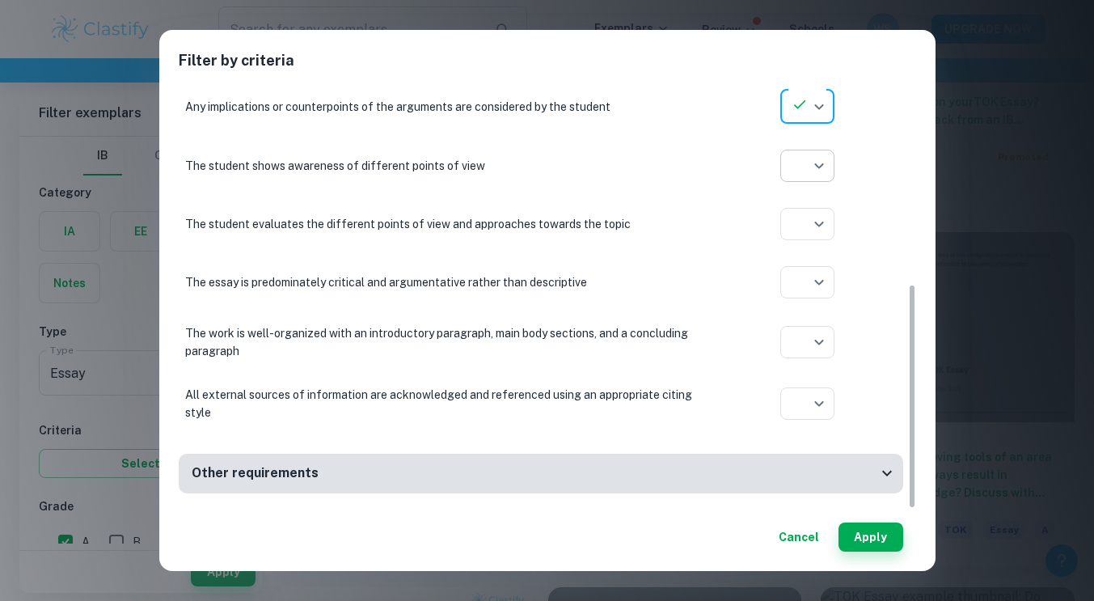
click at [806, 229] on icon at bounding box center [807, 227] width 16 height 16
type input "yes"
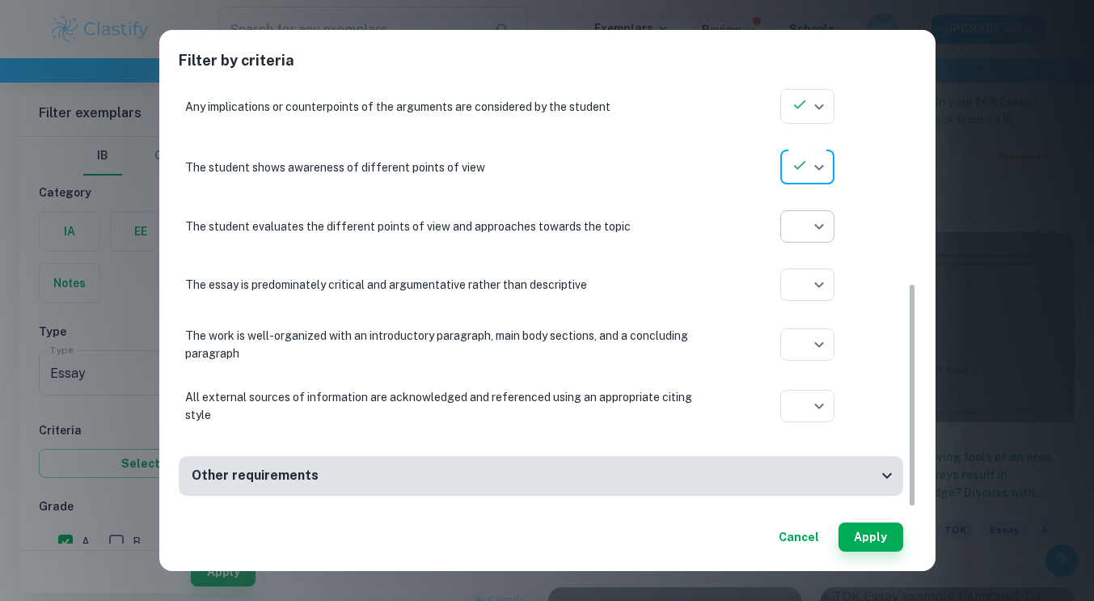
click at [811, 284] on icon at bounding box center [807, 288] width 12 height 9
type input "yes"
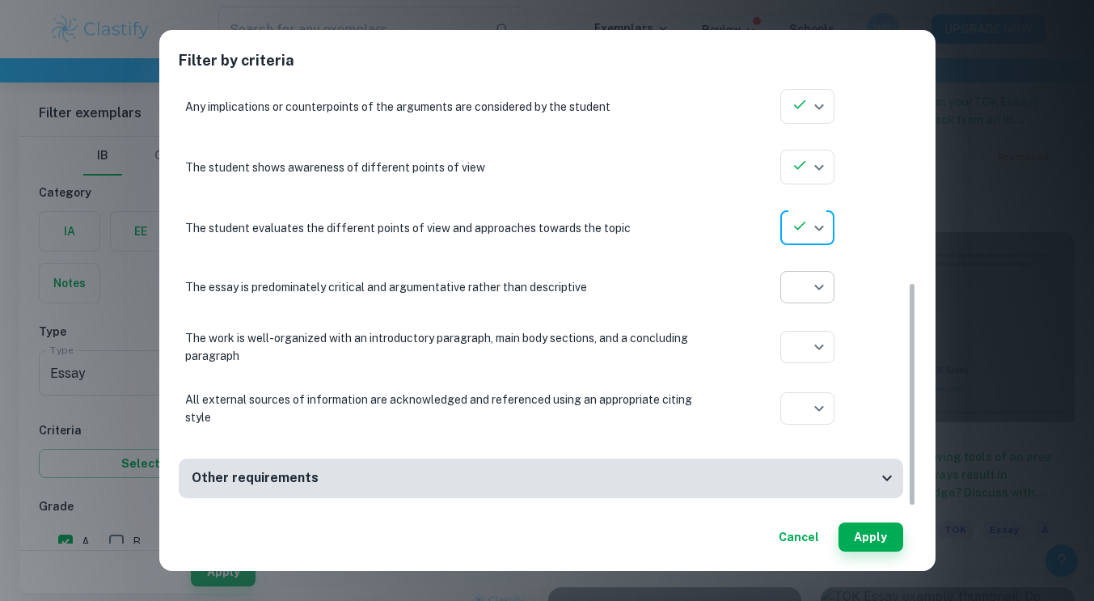
click at [803, 350] on icon at bounding box center [807, 348] width 12 height 9
type input "yes"
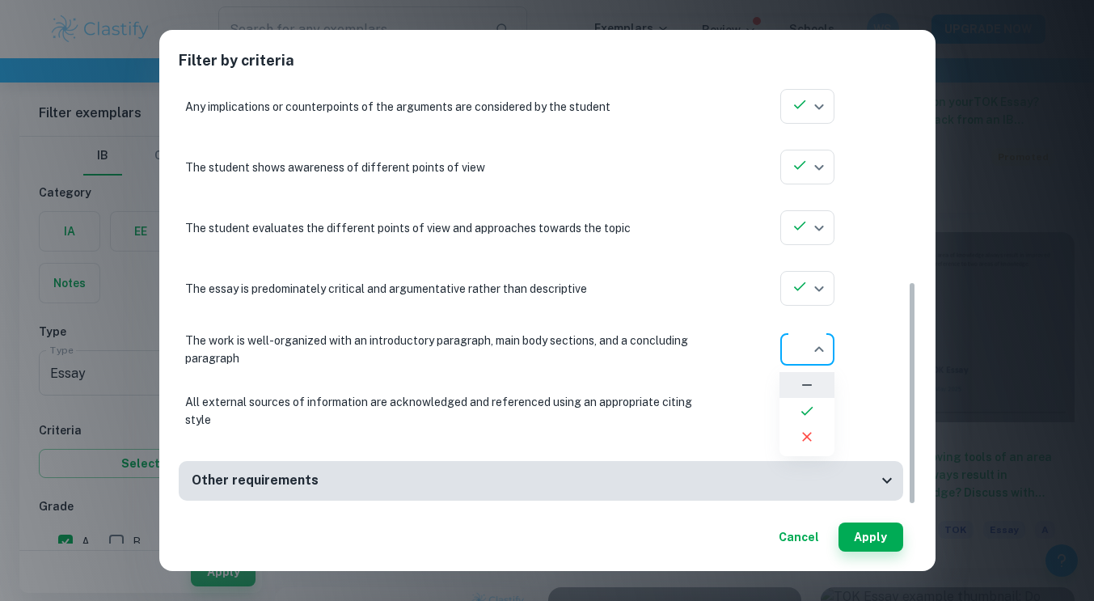
click at [821, 415] on li at bounding box center [806, 411] width 55 height 26
type input "yes"
click at [824, 474] on li at bounding box center [806, 472] width 55 height 26
type input "yes"
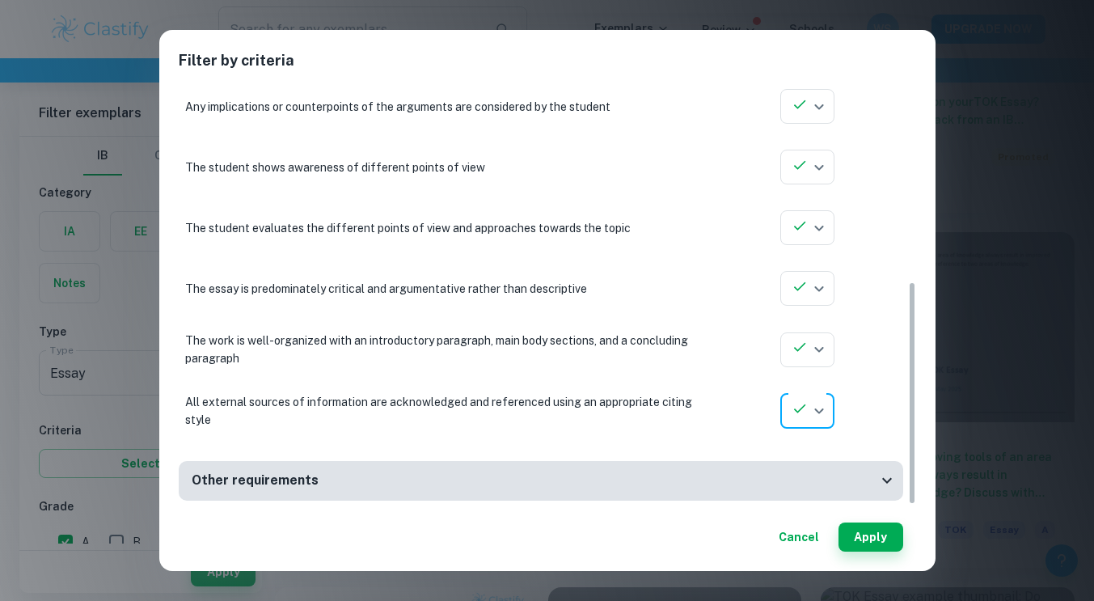
scroll to position [382, 0]
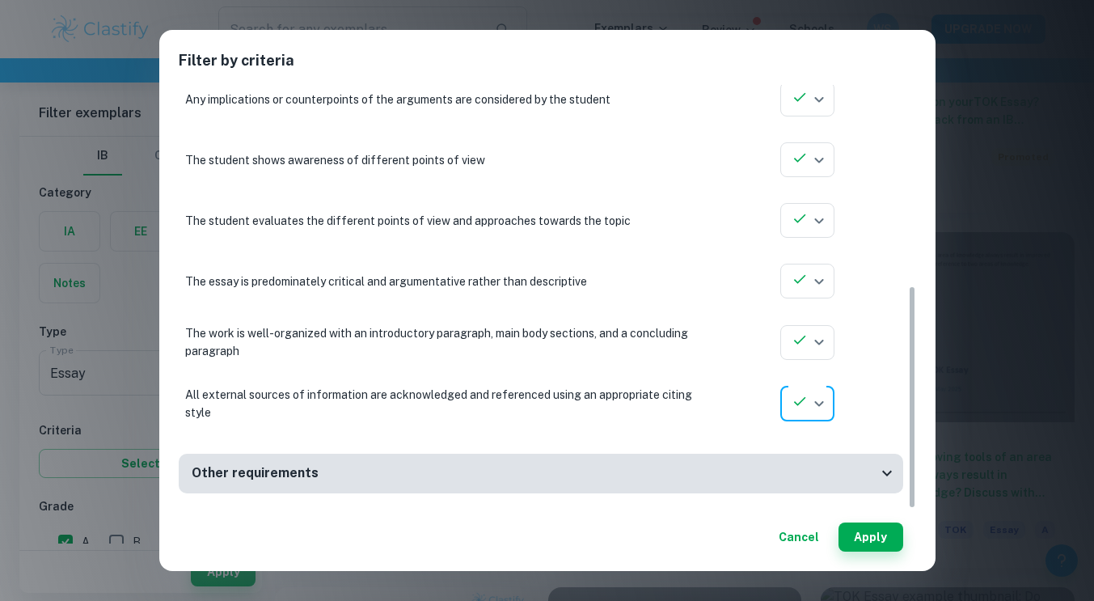
click at [858, 474] on div "Other requirements" at bounding box center [534, 473] width 685 height 20
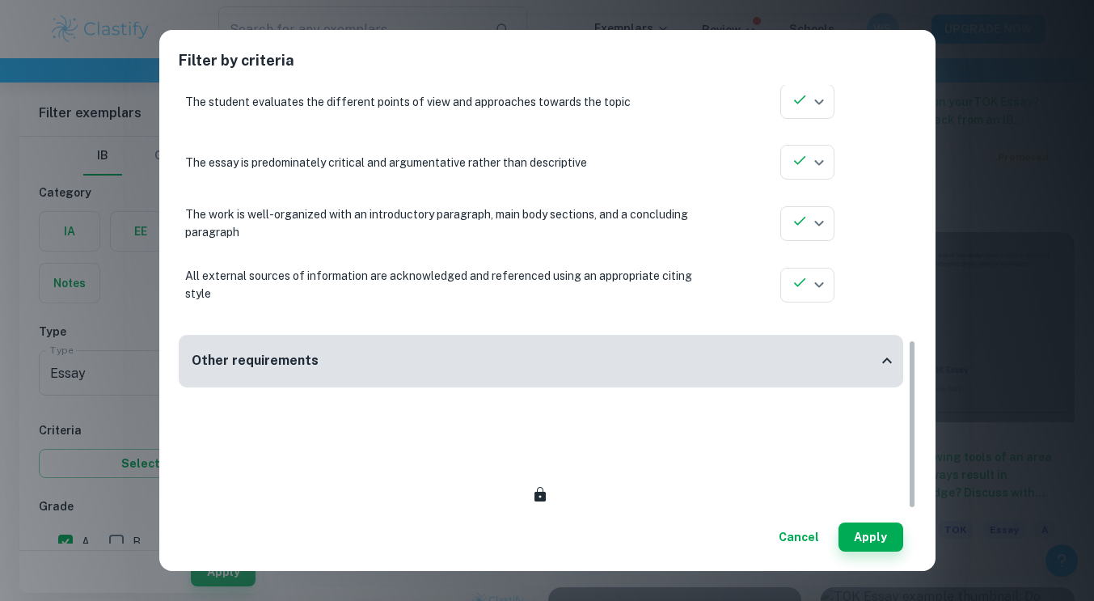
scroll to position [638, 0]
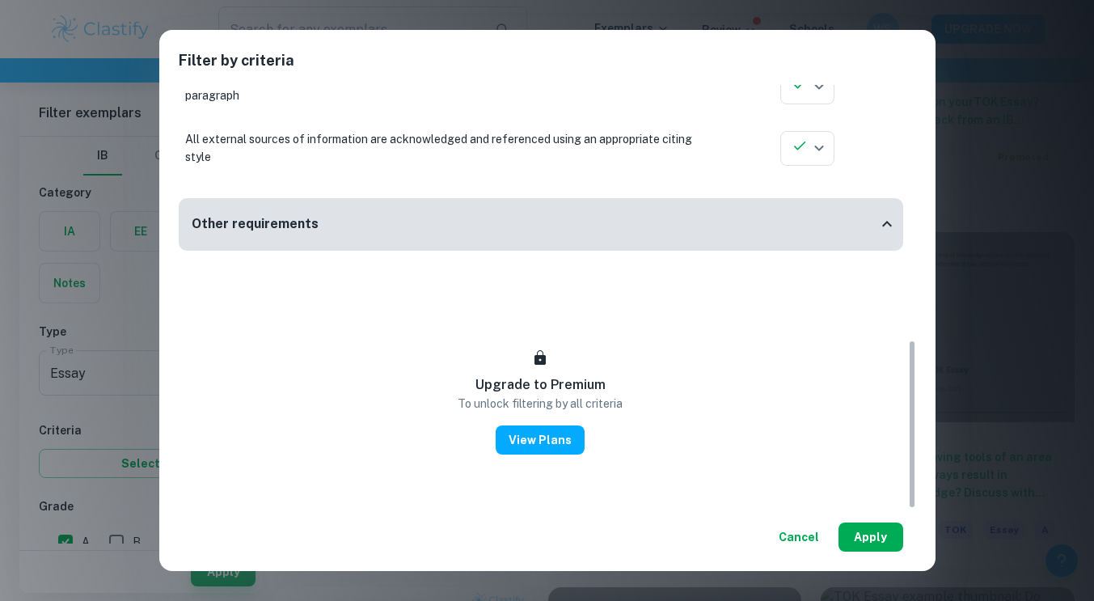
click at [869, 536] on button "Apply" at bounding box center [870, 536] width 65 height 29
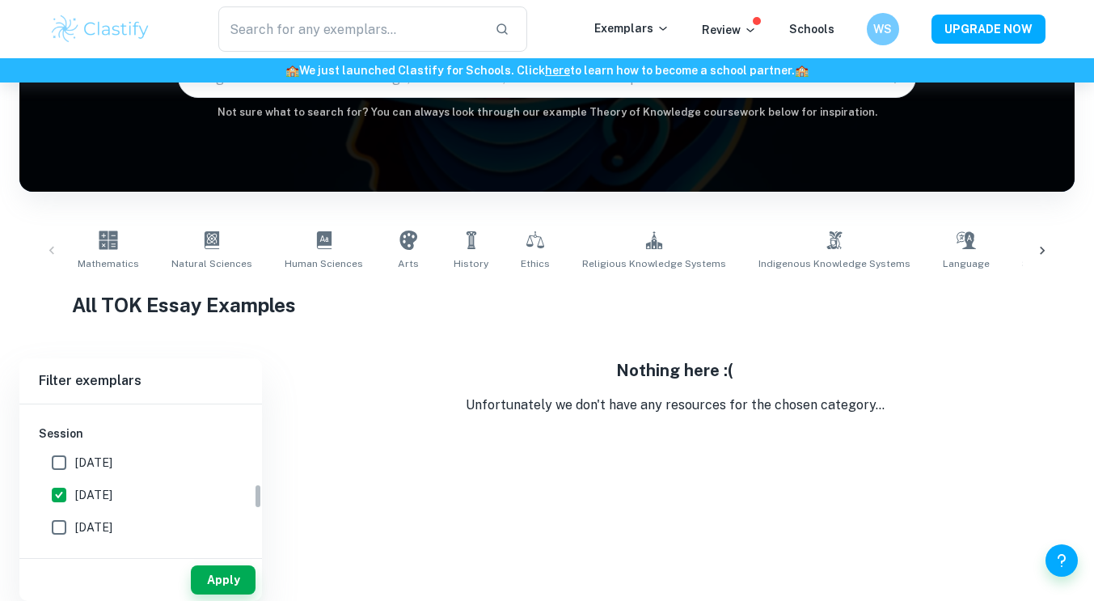
scroll to position [457, 0]
click at [66, 533] on input "[DATE]" at bounding box center [59, 528] width 32 height 32
checkbox input "true"
click at [226, 579] on button "Apply" at bounding box center [223, 579] width 65 height 29
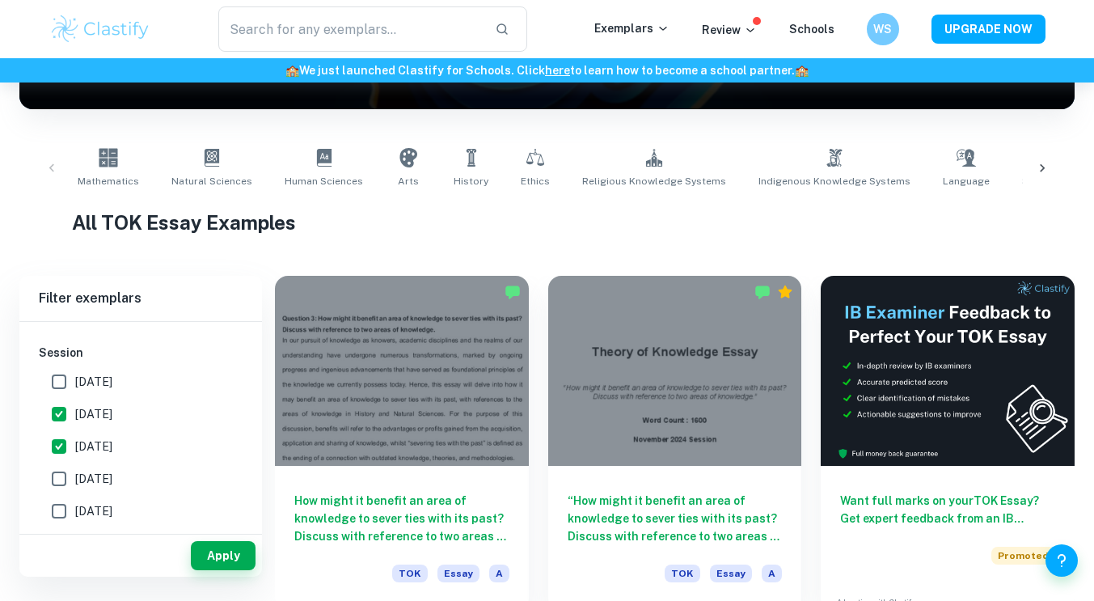
scroll to position [280, 0]
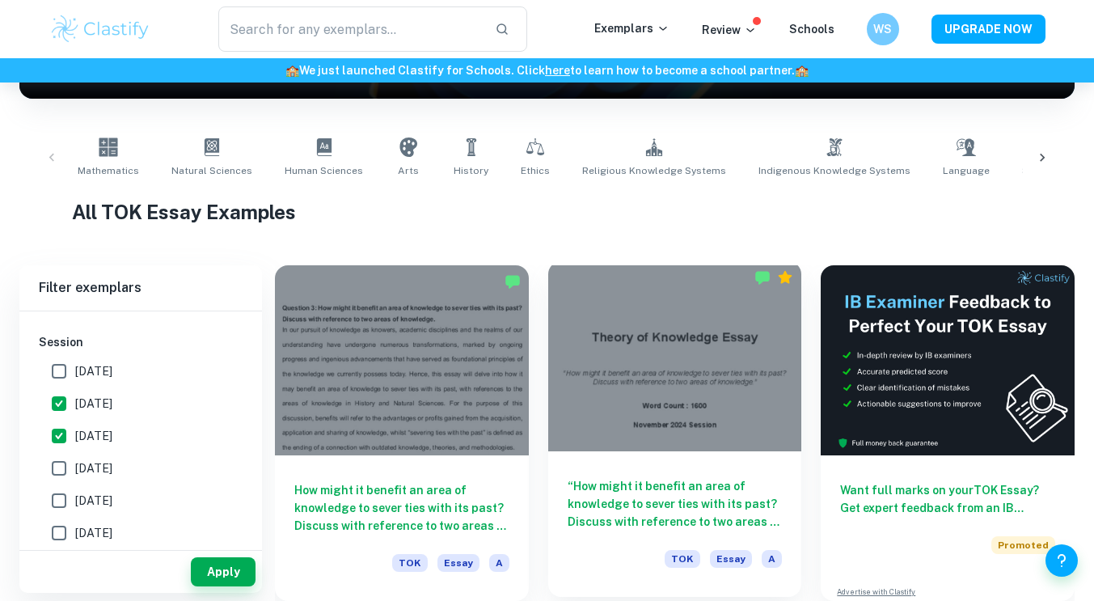
click at [636, 384] on div at bounding box center [675, 356] width 254 height 190
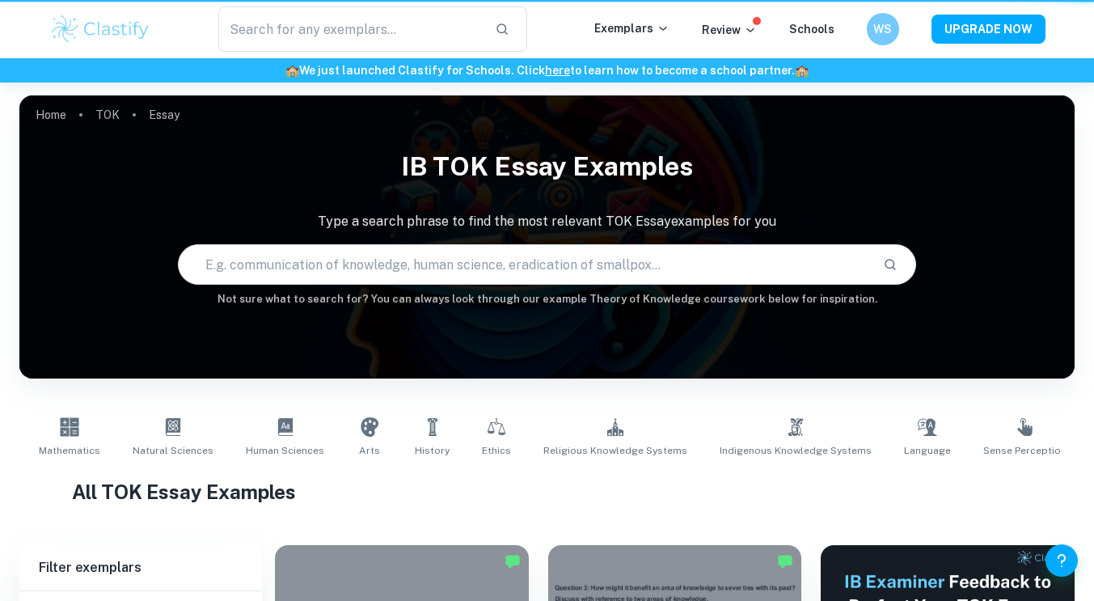
scroll to position [280, 0]
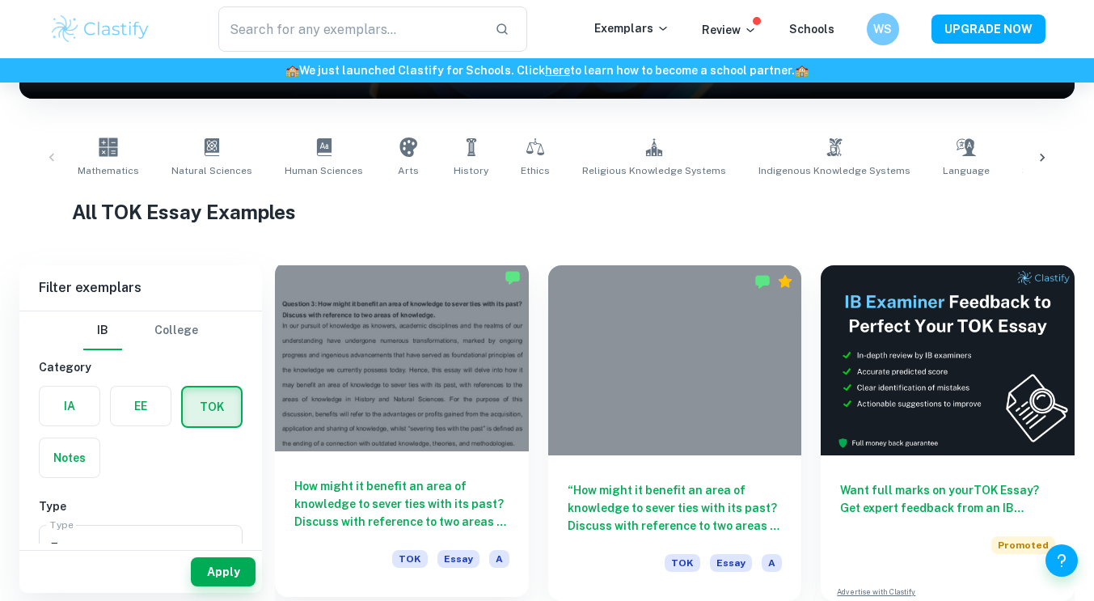
click at [480, 323] on div at bounding box center [402, 356] width 254 height 190
